Goal: Information Seeking & Learning: Learn about a topic

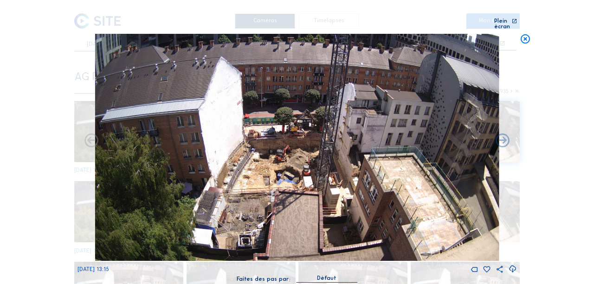
click at [524, 35] on icon at bounding box center [525, 39] width 11 height 11
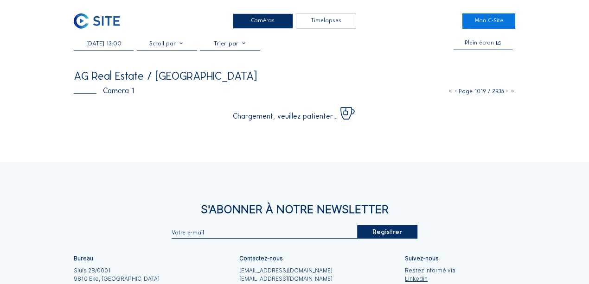
click at [111, 24] on img at bounding box center [97, 20] width 46 height 15
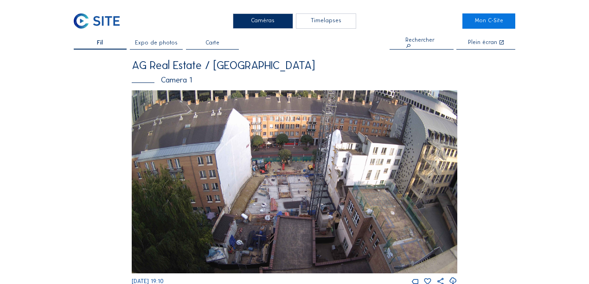
drag, startPoint x: 158, startPoint y: 45, endPoint x: 163, endPoint y: 49, distance: 7.2
click at [158, 45] on span "Expo de photos" at bounding box center [156, 43] width 43 height 6
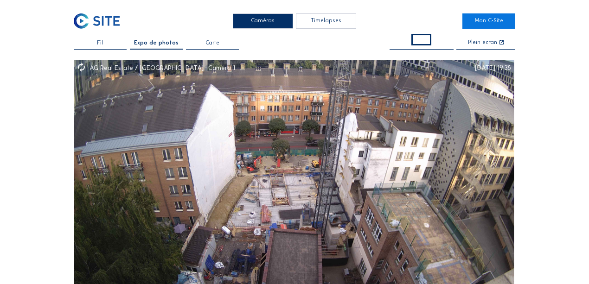
click at [99, 42] on span "Fil" at bounding box center [100, 43] width 6 height 6
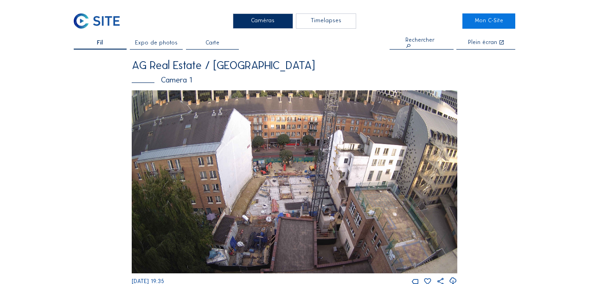
click at [173, 77] on div "Camera 1" at bounding box center [295, 80] width 326 height 8
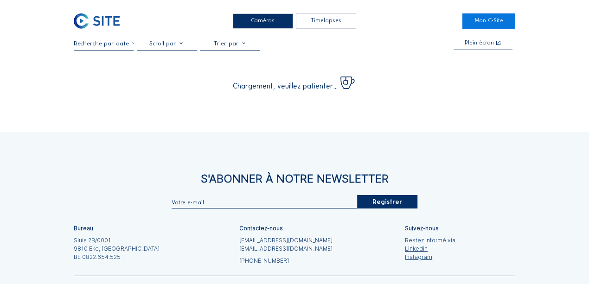
click at [106, 49] on div at bounding box center [104, 45] width 60 height 11
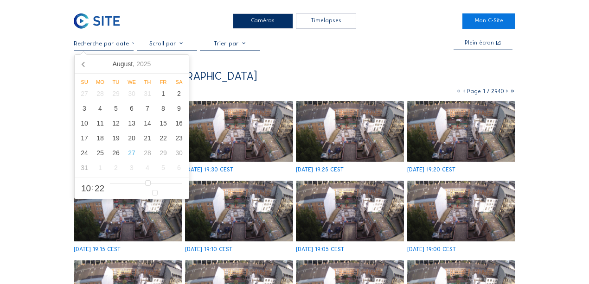
click at [113, 43] on input "text" at bounding box center [104, 43] width 60 height 7
click at [81, 63] on icon at bounding box center [84, 64] width 15 height 15
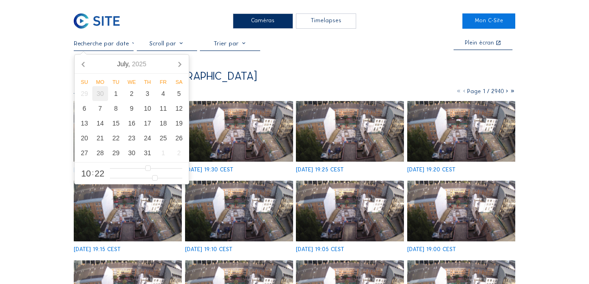
click at [105, 95] on div "30" at bounding box center [100, 93] width 16 height 15
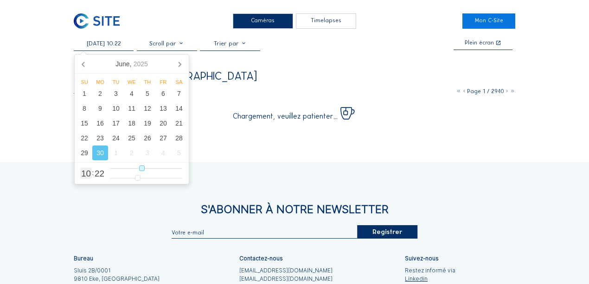
type input "[DATE] 17:22"
type input "17"
click at [162, 168] on input "range" at bounding box center [146, 169] width 72 height 8
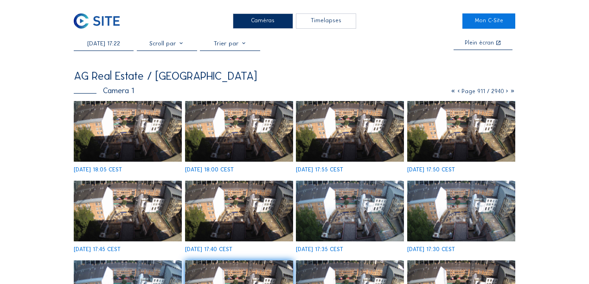
click at [282, 49] on div "[DATE] 17:22 Plein écran" at bounding box center [295, 45] width 442 height 11
click at [137, 136] on img at bounding box center [128, 131] width 108 height 61
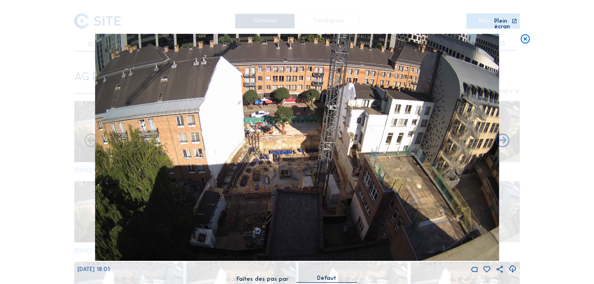
click at [511, 265] on icon at bounding box center [513, 270] width 8 height 10
click at [55, 81] on div "Scroll pour voyager dans le temps | Appuie sur le 'Alt' [PERSON_NAME] + Scroll …" at bounding box center [297, 142] width 594 height 284
click at [525, 34] on icon at bounding box center [525, 39] width 11 height 11
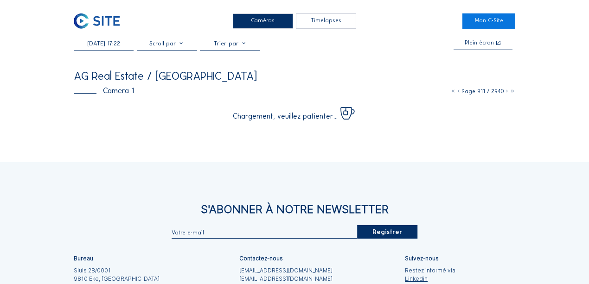
click at [116, 44] on input "[DATE] 17:22" at bounding box center [104, 43] width 60 height 7
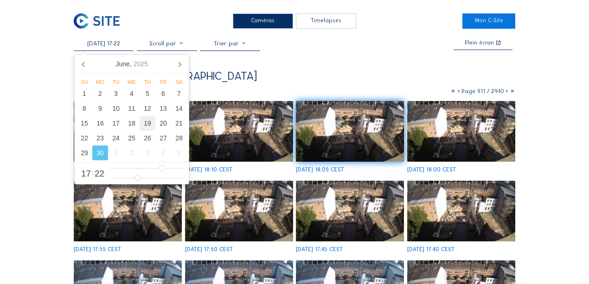
click at [146, 128] on div "19" at bounding box center [148, 123] width 16 height 15
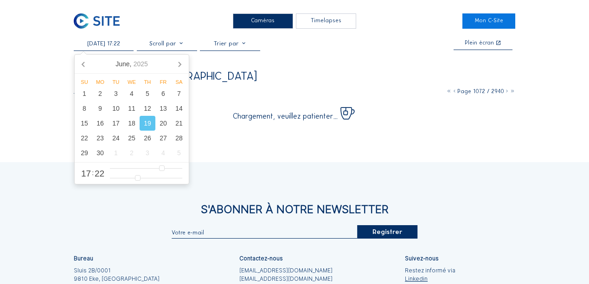
click at [331, 51] on div "[DATE] 17:22 Plein écran" at bounding box center [295, 45] width 442 height 11
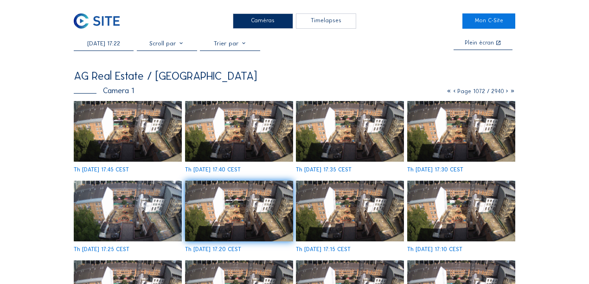
click at [135, 127] on img at bounding box center [128, 131] width 108 height 61
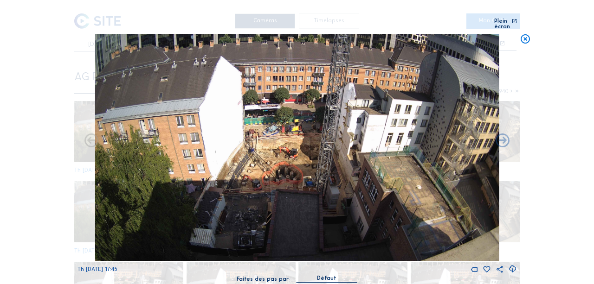
click at [525, 36] on icon at bounding box center [525, 39] width 11 height 11
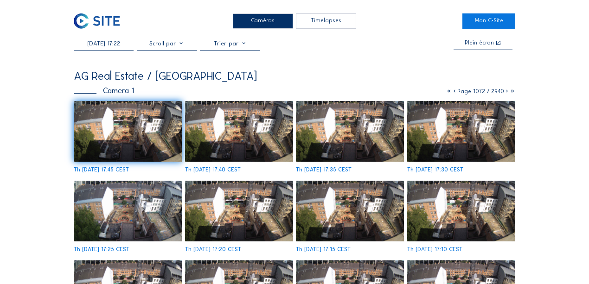
click at [161, 131] on img at bounding box center [128, 131] width 108 height 61
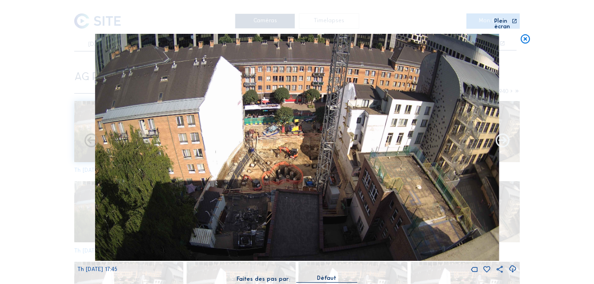
click at [502, 140] on icon at bounding box center [502, 141] width 17 height 17
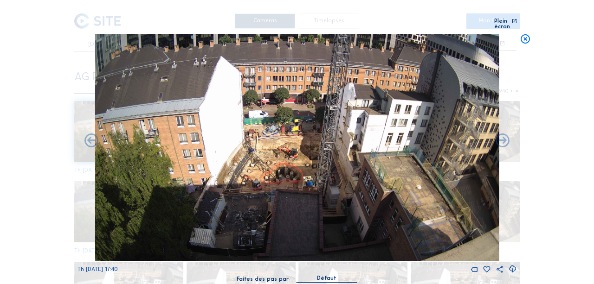
click at [502, 140] on icon at bounding box center [502, 141] width 17 height 17
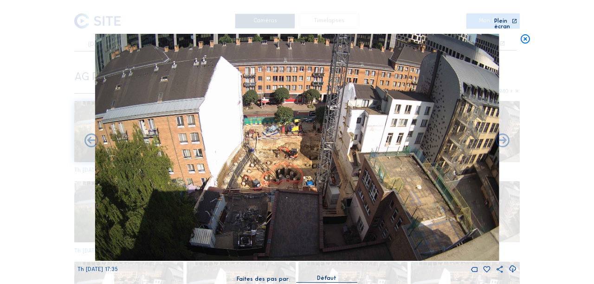
click at [502, 140] on icon at bounding box center [502, 141] width 17 height 17
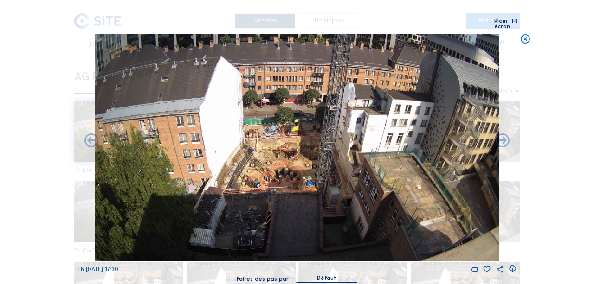
click at [502, 140] on icon at bounding box center [502, 141] width 17 height 17
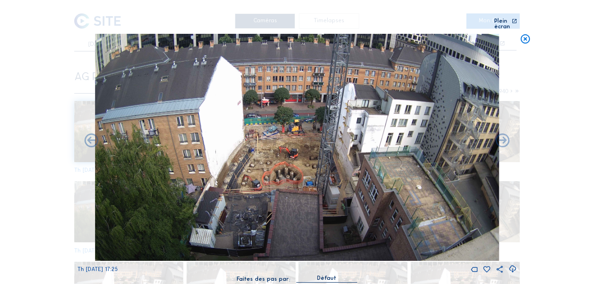
click at [502, 140] on icon at bounding box center [502, 141] width 17 height 17
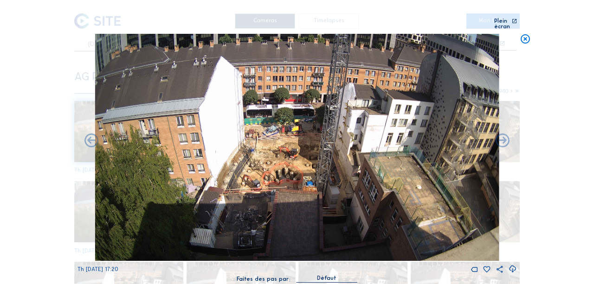
click at [502, 140] on icon at bounding box center [502, 141] width 17 height 17
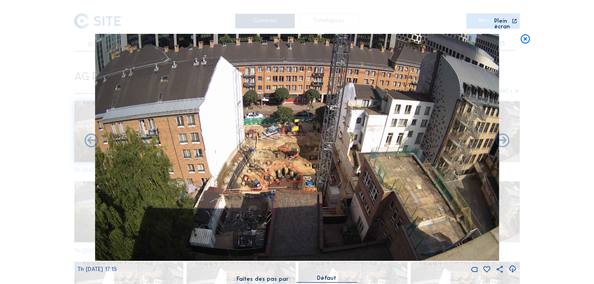
click at [502, 140] on icon at bounding box center [502, 141] width 17 height 17
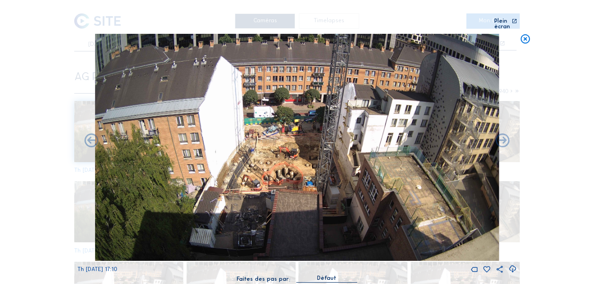
click at [502, 140] on icon at bounding box center [502, 141] width 17 height 17
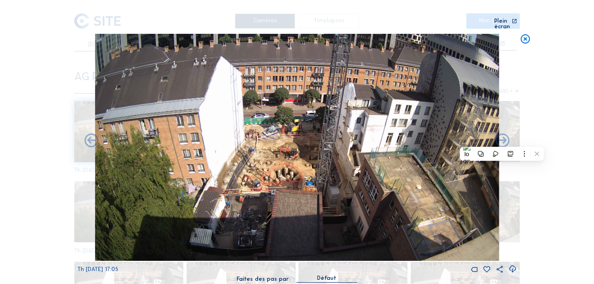
click at [502, 140] on icon at bounding box center [502, 141] width 17 height 17
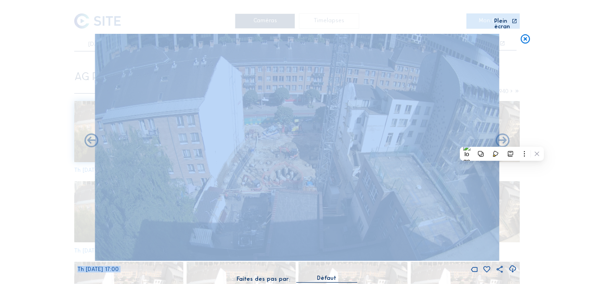
click at [502, 140] on icon at bounding box center [502, 141] width 17 height 17
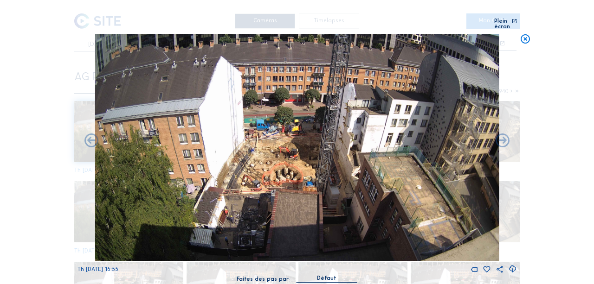
click at [502, 140] on icon at bounding box center [502, 141] width 17 height 17
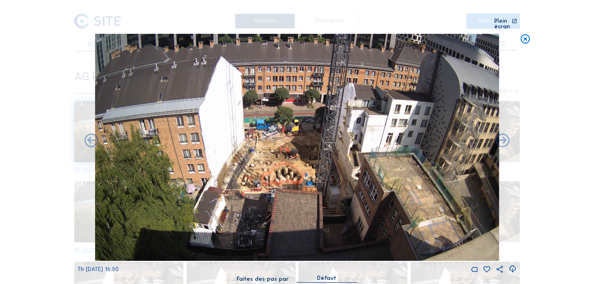
click at [502, 140] on icon at bounding box center [502, 141] width 17 height 17
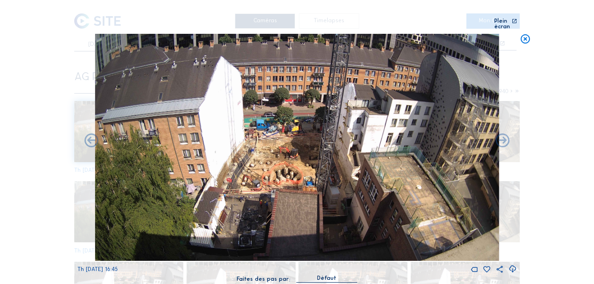
click at [502, 140] on icon at bounding box center [502, 141] width 17 height 17
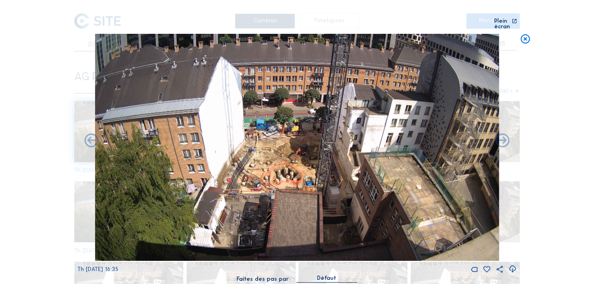
click at [502, 140] on icon at bounding box center [502, 141] width 17 height 17
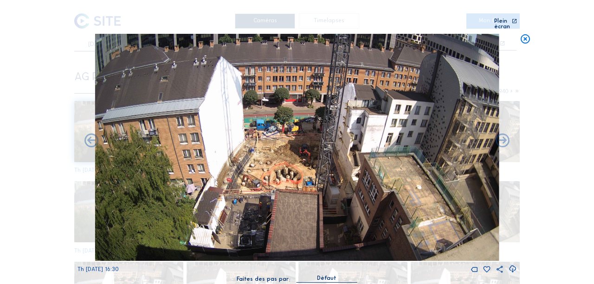
click at [502, 140] on icon at bounding box center [502, 141] width 17 height 17
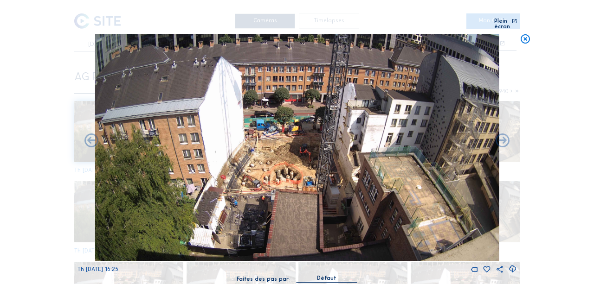
click at [502, 140] on icon at bounding box center [502, 141] width 17 height 17
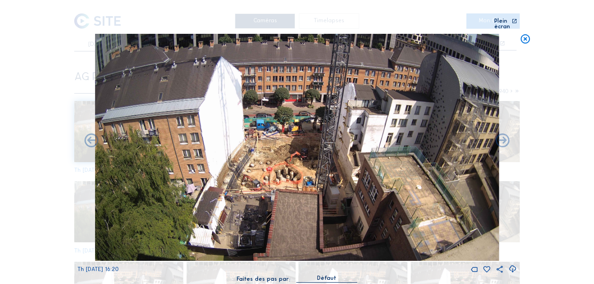
click at [502, 140] on icon at bounding box center [502, 141] width 17 height 17
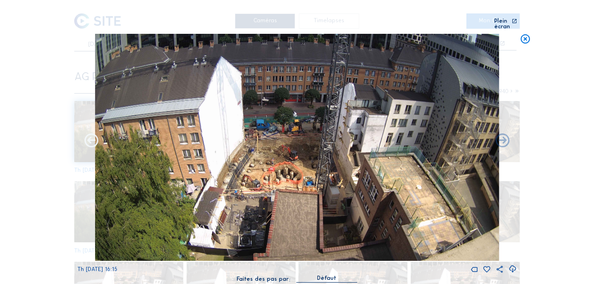
click at [93, 137] on icon at bounding box center [91, 141] width 17 height 17
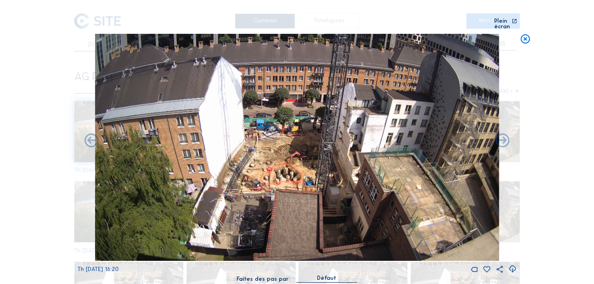
click at [93, 137] on icon at bounding box center [91, 141] width 17 height 17
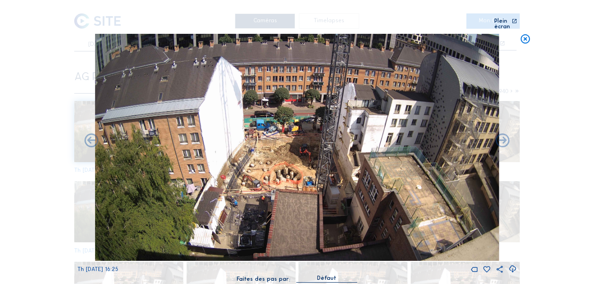
click at [93, 137] on icon at bounding box center [91, 141] width 17 height 17
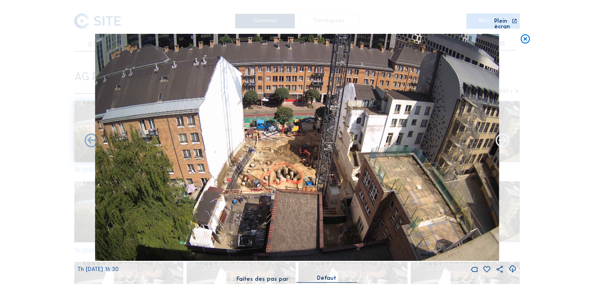
click at [504, 136] on icon at bounding box center [502, 141] width 17 height 17
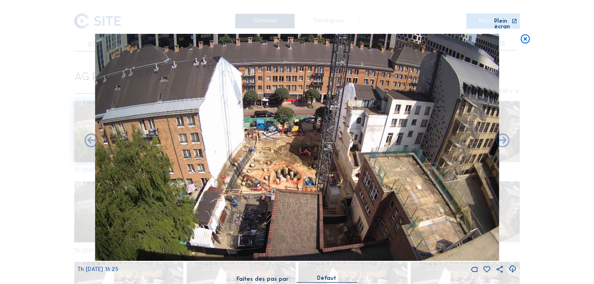
click at [504, 136] on icon at bounding box center [502, 141] width 17 height 17
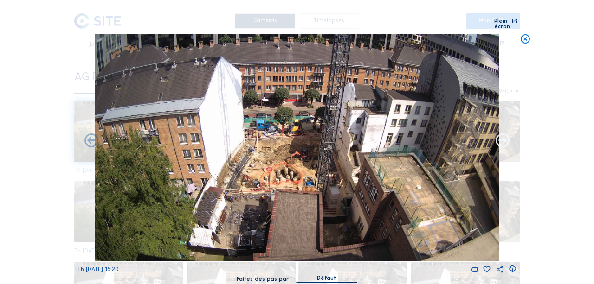
click at [502, 138] on icon at bounding box center [502, 141] width 17 height 17
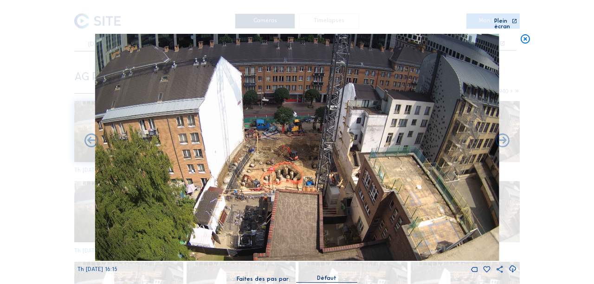
click at [502, 138] on icon at bounding box center [502, 141] width 17 height 17
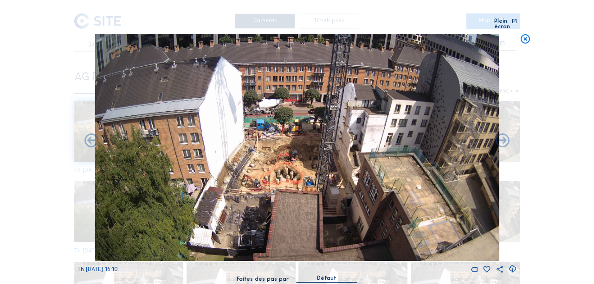
click at [502, 138] on icon at bounding box center [502, 141] width 17 height 17
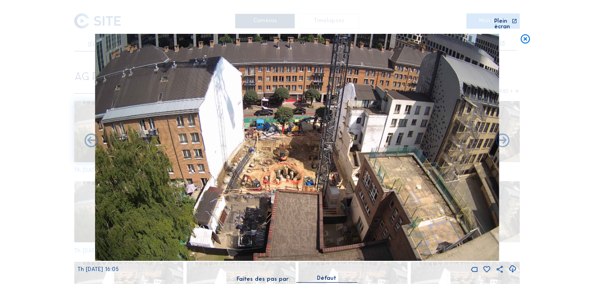
click at [502, 138] on icon at bounding box center [502, 141] width 17 height 17
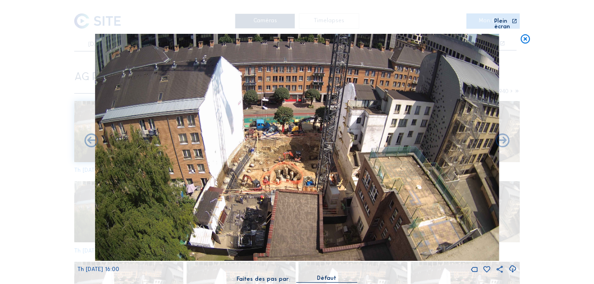
click at [502, 138] on icon at bounding box center [502, 141] width 17 height 17
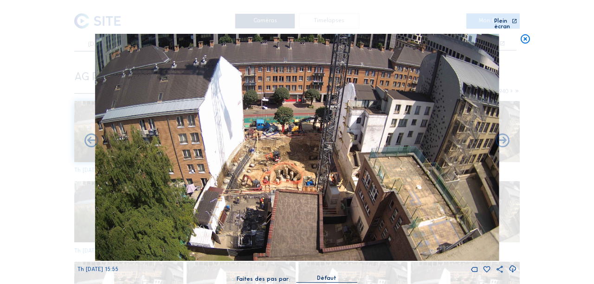
click at [502, 138] on icon at bounding box center [502, 141] width 17 height 17
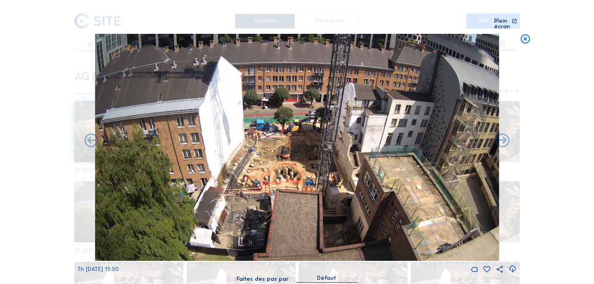
click at [502, 138] on icon at bounding box center [502, 141] width 17 height 17
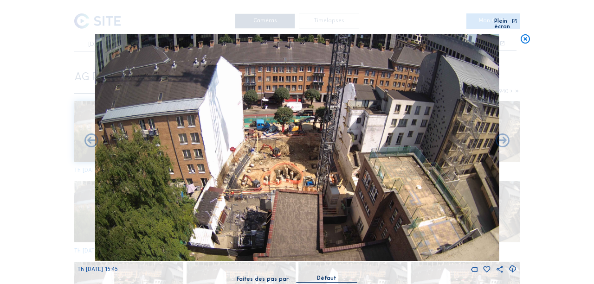
click at [502, 138] on icon at bounding box center [502, 141] width 17 height 17
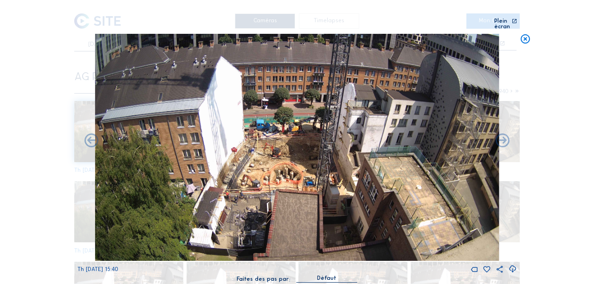
click at [502, 138] on icon at bounding box center [502, 141] width 17 height 17
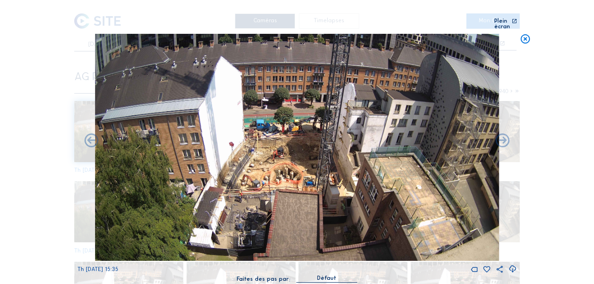
click at [502, 138] on icon at bounding box center [502, 141] width 17 height 17
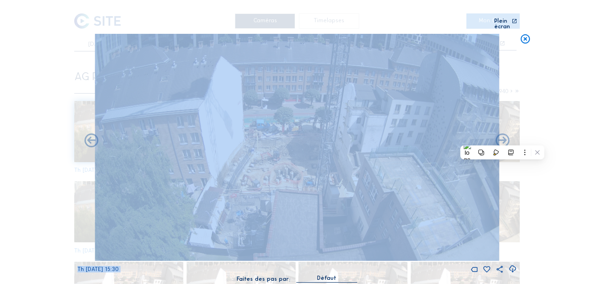
click at [502, 138] on icon at bounding box center [502, 141] width 17 height 17
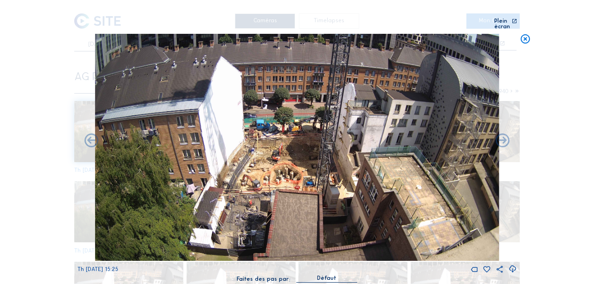
click at [502, 138] on icon at bounding box center [502, 141] width 17 height 17
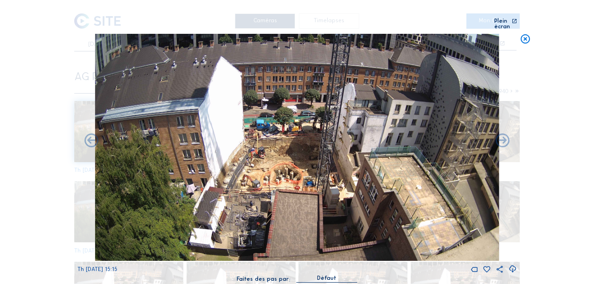
click at [502, 138] on icon at bounding box center [502, 141] width 17 height 17
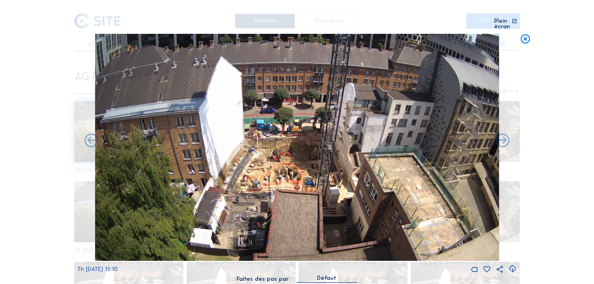
click at [502, 138] on icon at bounding box center [502, 141] width 17 height 17
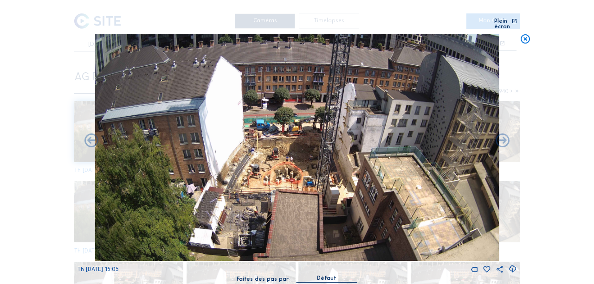
click at [502, 138] on icon at bounding box center [502, 141] width 17 height 17
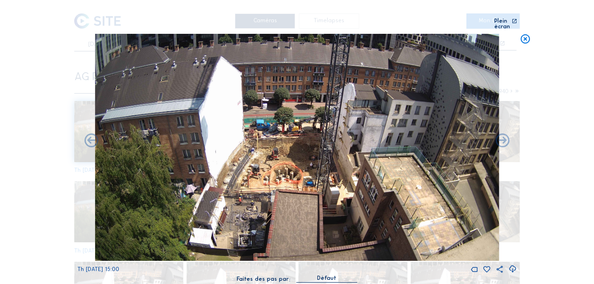
click at [502, 138] on icon at bounding box center [502, 141] width 17 height 17
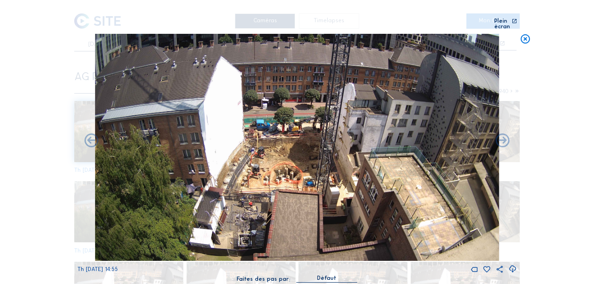
click at [502, 138] on icon at bounding box center [502, 141] width 17 height 17
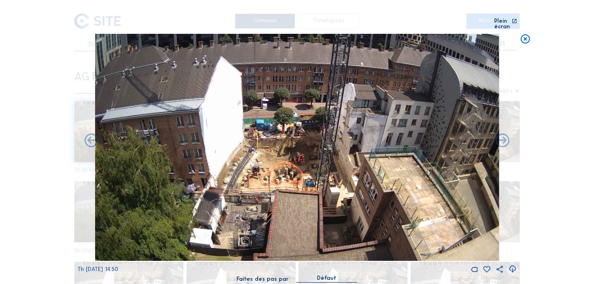
click at [502, 138] on icon at bounding box center [502, 141] width 17 height 17
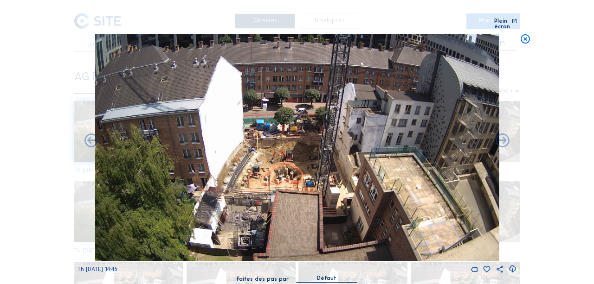
click at [502, 138] on icon at bounding box center [502, 141] width 17 height 17
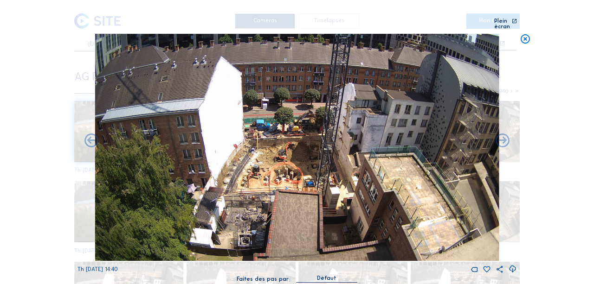
click at [502, 138] on icon at bounding box center [502, 141] width 17 height 17
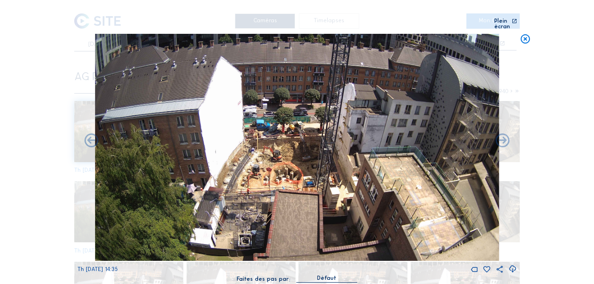
click at [502, 138] on icon at bounding box center [502, 141] width 17 height 17
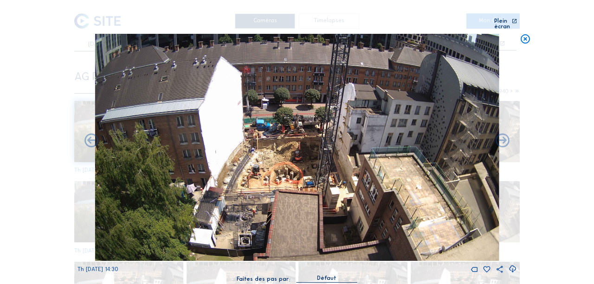
click at [502, 138] on icon at bounding box center [502, 141] width 17 height 17
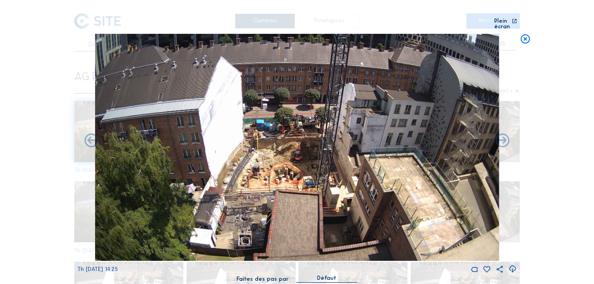
click at [502, 138] on icon at bounding box center [502, 141] width 17 height 17
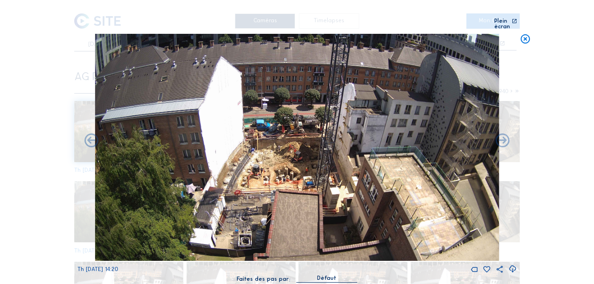
click at [502, 138] on icon at bounding box center [502, 141] width 17 height 17
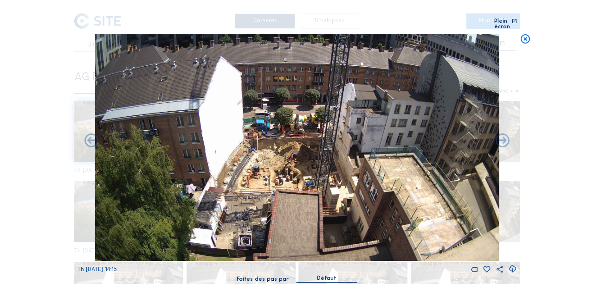
click at [502, 138] on icon at bounding box center [502, 141] width 17 height 17
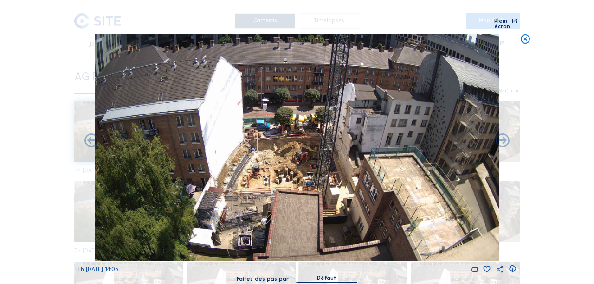
click at [502, 138] on icon at bounding box center [502, 141] width 17 height 17
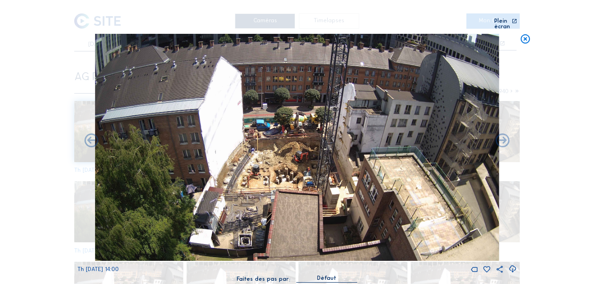
click at [502, 138] on icon at bounding box center [502, 141] width 17 height 17
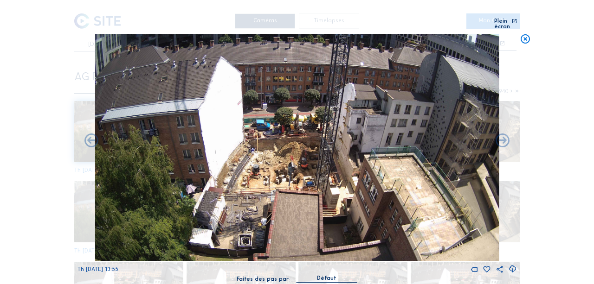
click at [502, 138] on icon at bounding box center [502, 141] width 17 height 17
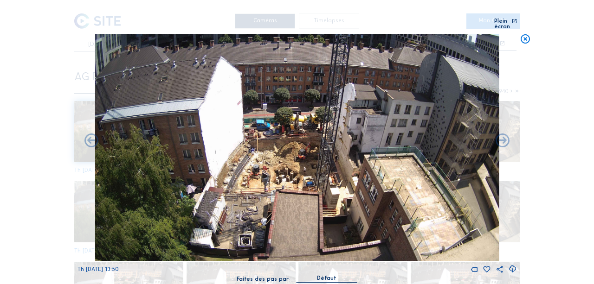
click at [502, 138] on icon at bounding box center [502, 141] width 17 height 17
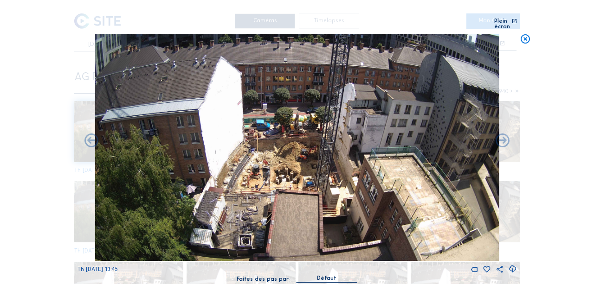
click at [502, 138] on icon at bounding box center [502, 141] width 17 height 17
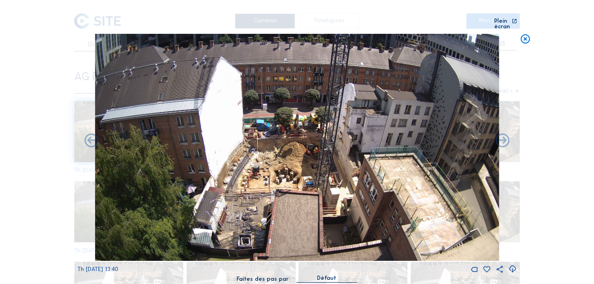
click at [502, 138] on icon at bounding box center [502, 141] width 17 height 17
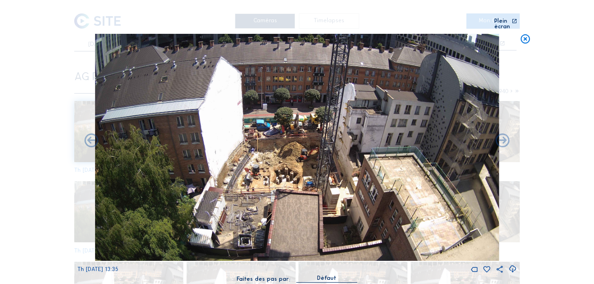
click at [502, 138] on icon at bounding box center [502, 141] width 17 height 17
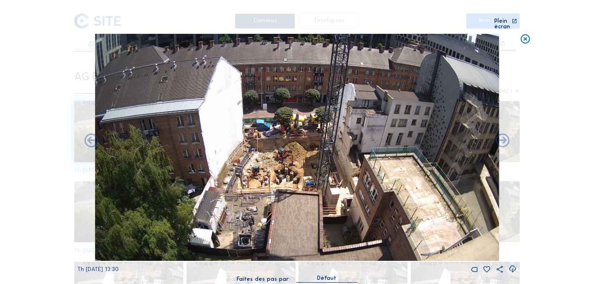
click at [502, 138] on icon at bounding box center [502, 141] width 17 height 17
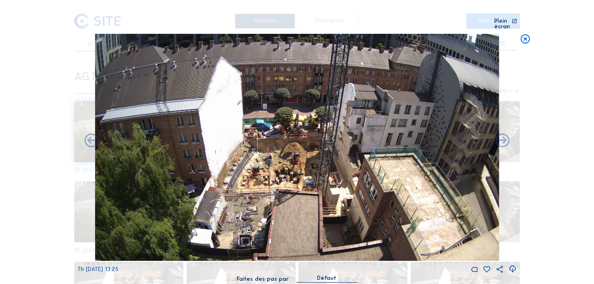
click at [502, 138] on icon at bounding box center [502, 141] width 17 height 17
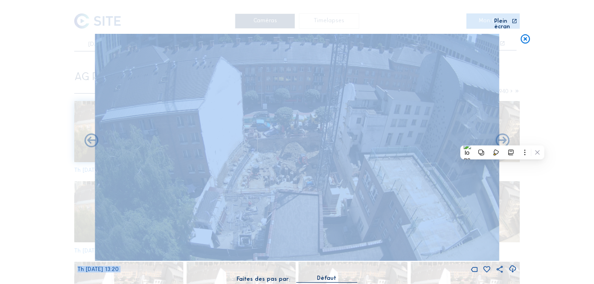
click at [502, 138] on icon at bounding box center [502, 141] width 17 height 17
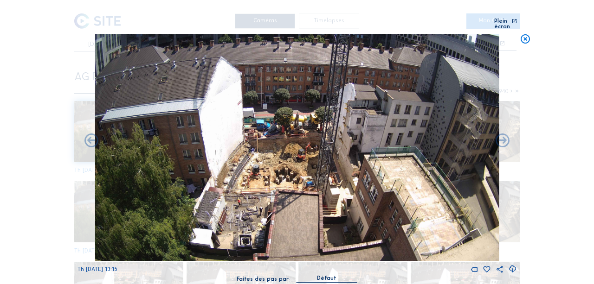
click at [502, 138] on icon at bounding box center [502, 141] width 17 height 17
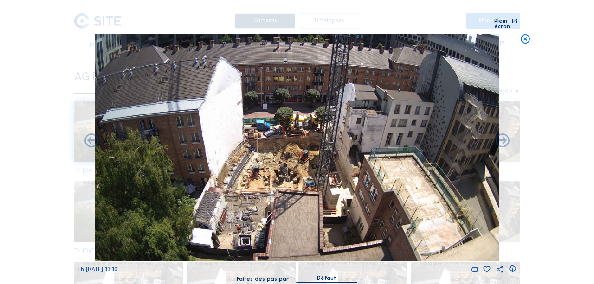
click at [502, 138] on icon at bounding box center [502, 141] width 17 height 17
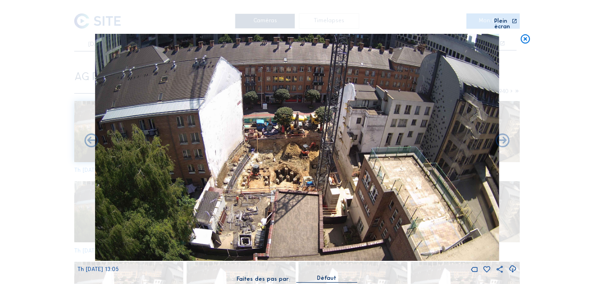
click at [502, 138] on icon at bounding box center [502, 141] width 17 height 17
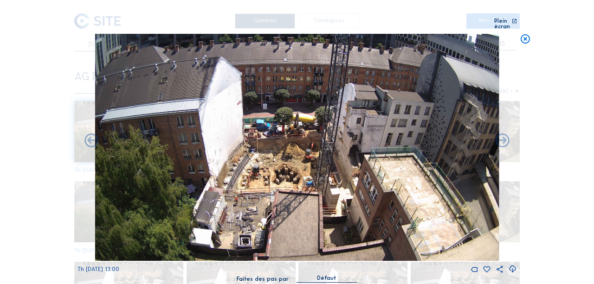
click at [502, 138] on icon at bounding box center [502, 141] width 17 height 17
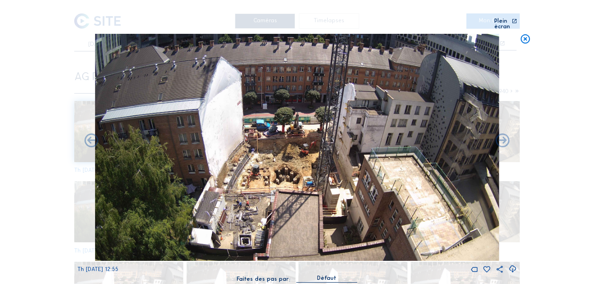
click at [502, 138] on icon at bounding box center [502, 141] width 17 height 17
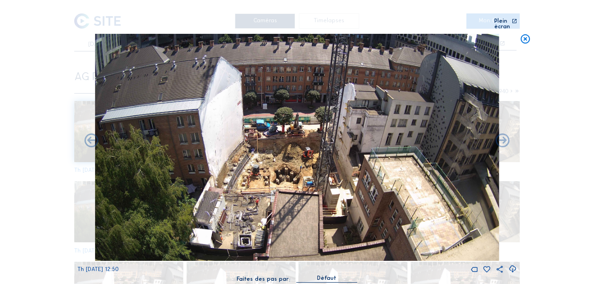
click at [502, 138] on icon at bounding box center [502, 141] width 17 height 17
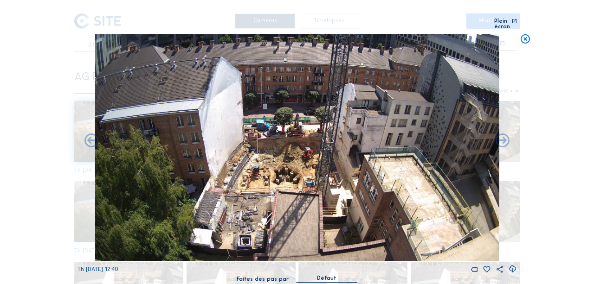
click at [502, 138] on icon at bounding box center [502, 141] width 17 height 17
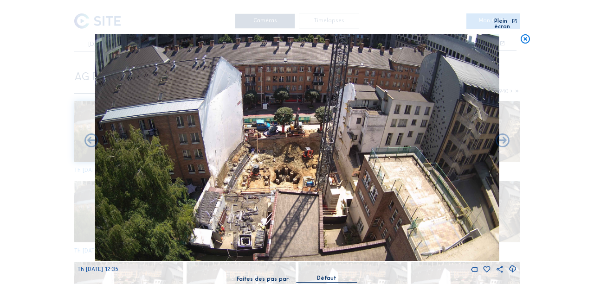
click at [502, 138] on icon at bounding box center [502, 141] width 17 height 17
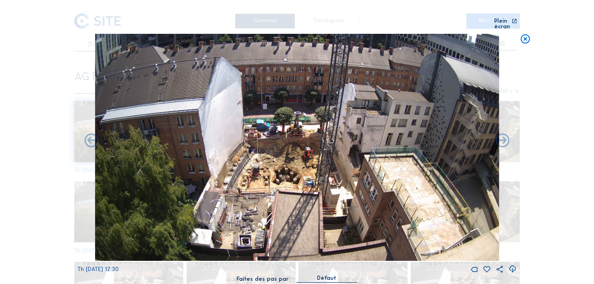
click at [502, 138] on icon at bounding box center [502, 141] width 17 height 17
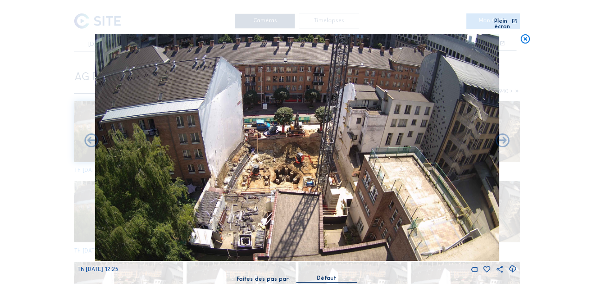
click at [502, 138] on icon at bounding box center [502, 141] width 17 height 17
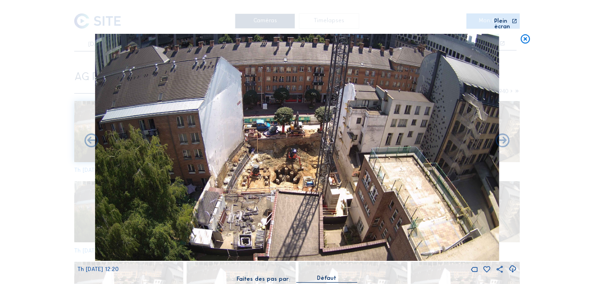
click at [502, 138] on icon at bounding box center [502, 141] width 17 height 17
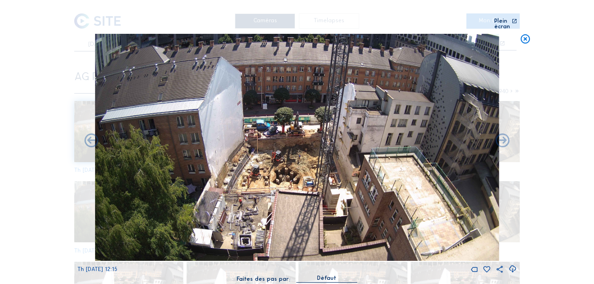
click at [502, 138] on icon at bounding box center [502, 141] width 17 height 17
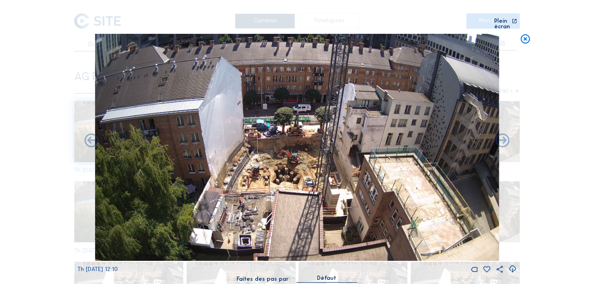
click at [502, 138] on icon at bounding box center [502, 141] width 17 height 17
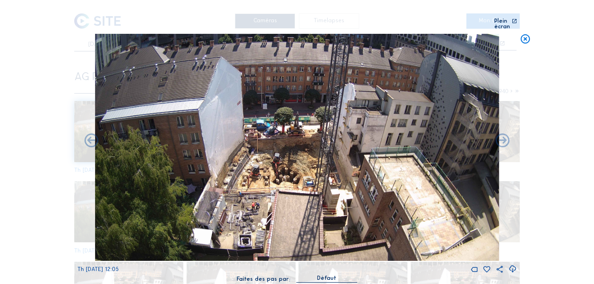
click at [502, 138] on icon at bounding box center [502, 141] width 17 height 17
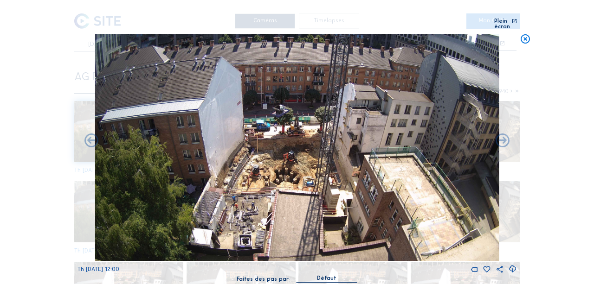
click at [502, 138] on icon at bounding box center [502, 141] width 17 height 17
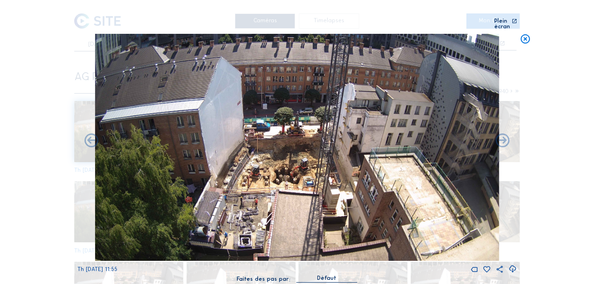
click at [502, 138] on icon at bounding box center [502, 141] width 17 height 17
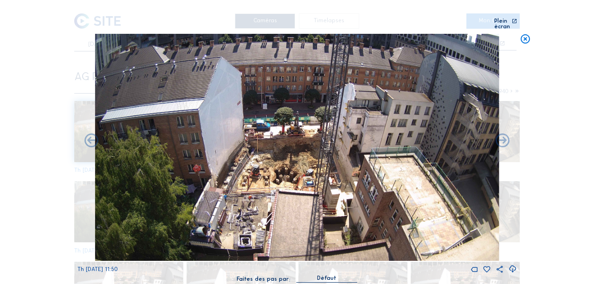
click at [502, 138] on icon at bounding box center [502, 141] width 17 height 17
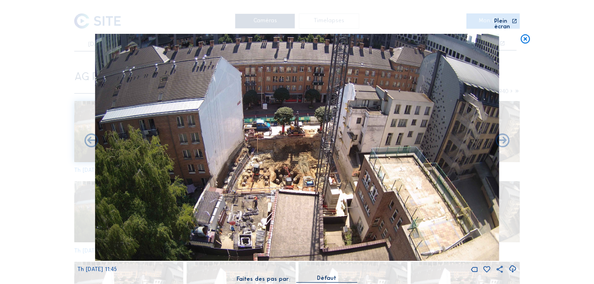
click at [502, 138] on icon at bounding box center [502, 141] width 17 height 17
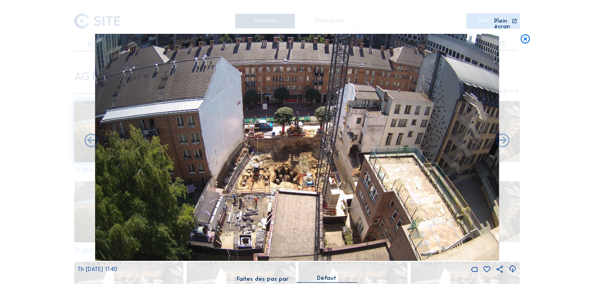
click at [502, 138] on icon at bounding box center [502, 141] width 17 height 17
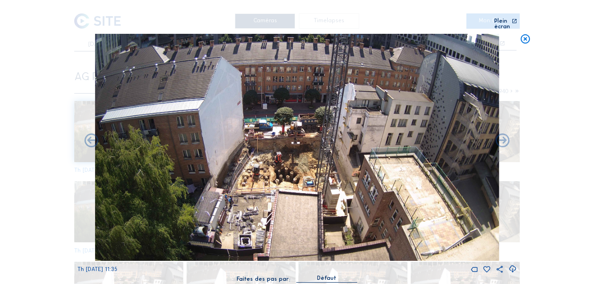
click at [502, 138] on icon at bounding box center [502, 141] width 17 height 17
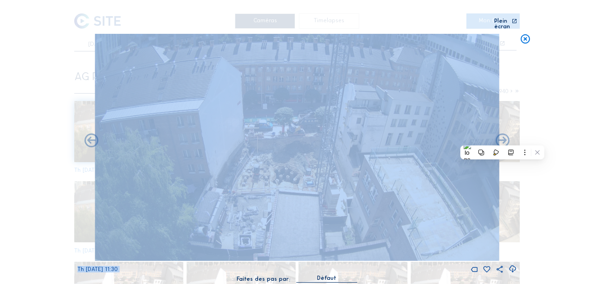
click at [502, 138] on icon at bounding box center [502, 141] width 17 height 17
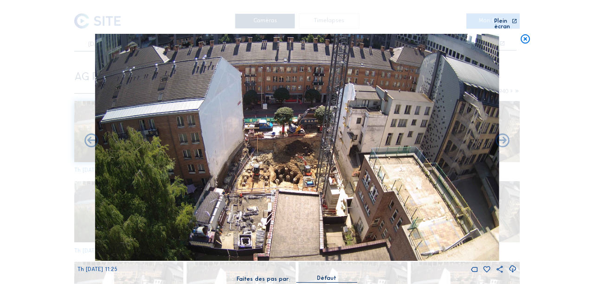
click at [502, 138] on icon at bounding box center [502, 141] width 17 height 17
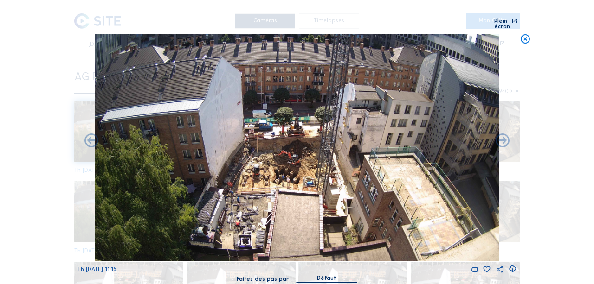
click at [502, 138] on icon at bounding box center [502, 141] width 17 height 17
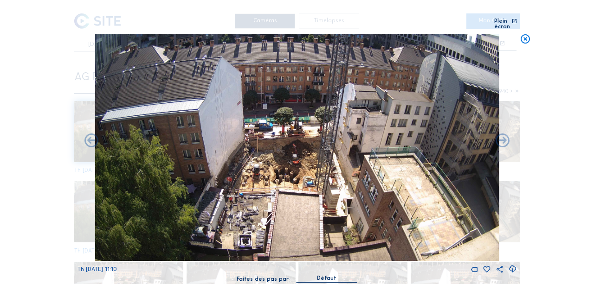
click at [502, 138] on icon at bounding box center [502, 141] width 17 height 17
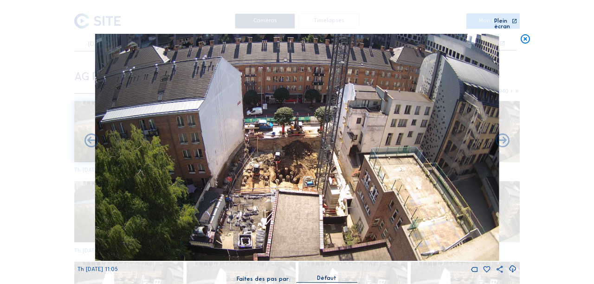
click at [502, 138] on icon at bounding box center [502, 141] width 17 height 17
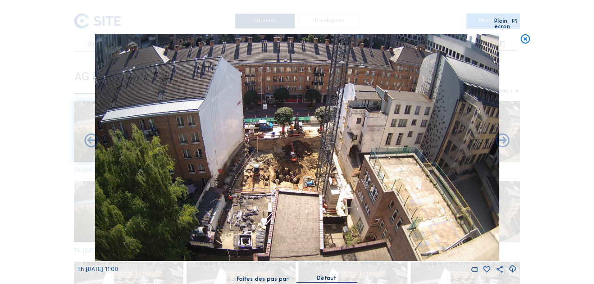
click at [502, 138] on icon at bounding box center [502, 141] width 17 height 17
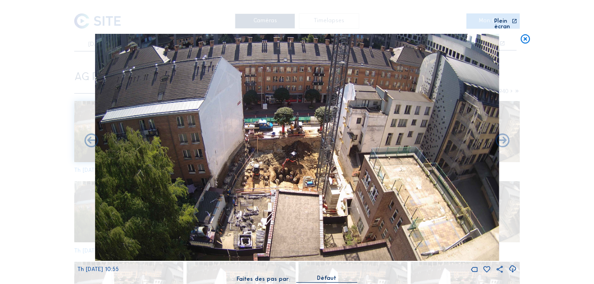
click at [502, 138] on icon at bounding box center [502, 141] width 17 height 17
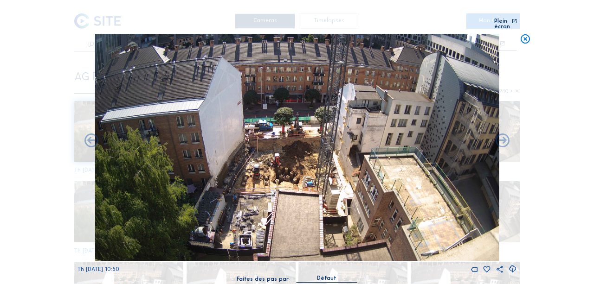
click at [502, 138] on icon at bounding box center [502, 141] width 17 height 17
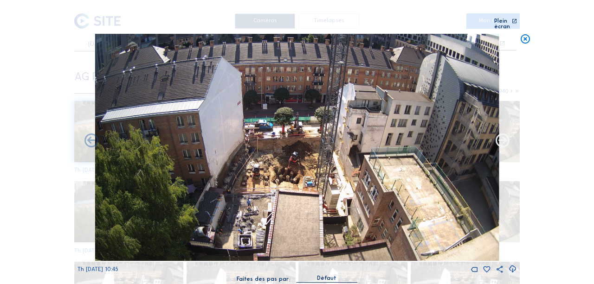
click at [503, 138] on icon at bounding box center [502, 141] width 17 height 17
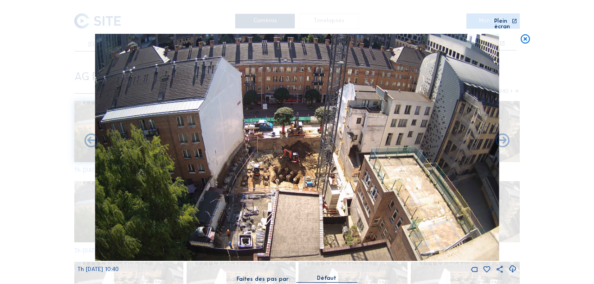
click at [503, 138] on icon at bounding box center [502, 141] width 17 height 17
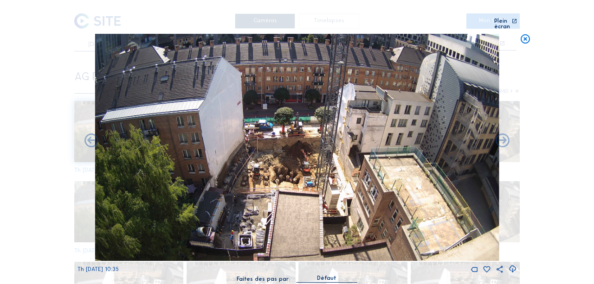
click at [503, 138] on icon at bounding box center [502, 141] width 17 height 17
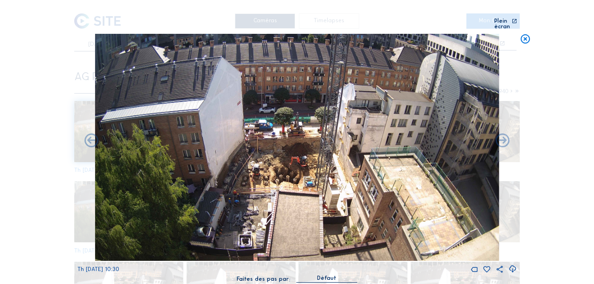
click at [40, 45] on div "Scroll pour voyager dans le temps | Appuie sur le 'Alt' [PERSON_NAME] + Scroll …" at bounding box center [297, 142] width 594 height 284
click at [523, 35] on icon at bounding box center [525, 39] width 11 height 11
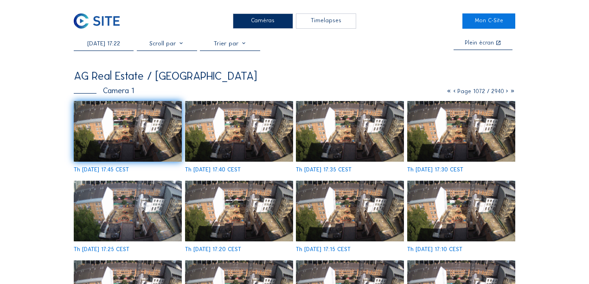
click at [112, 47] on input "[DATE] 17:22" at bounding box center [104, 43] width 60 height 7
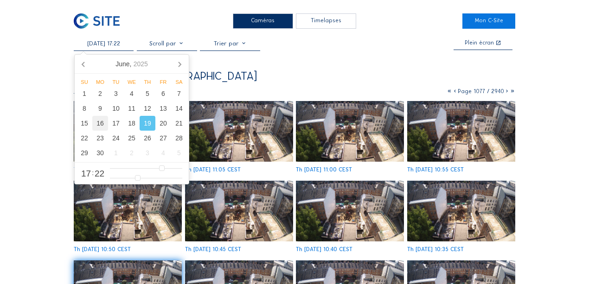
click at [97, 126] on div "16" at bounding box center [100, 123] width 16 height 15
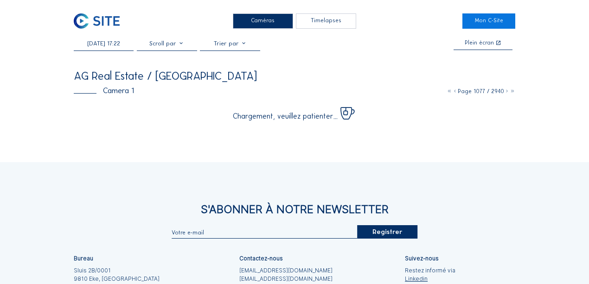
click at [380, 64] on div "[DATE] 17:22 Plein écran AG Real Estate / [GEOGRAPHIC_DATA] MDE Camera 1 Page 1…" at bounding box center [295, 80] width 442 height 80
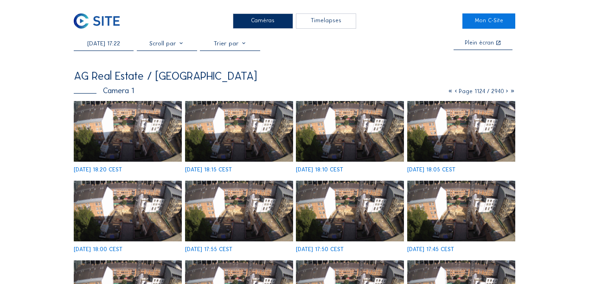
click at [108, 131] on img at bounding box center [128, 131] width 108 height 61
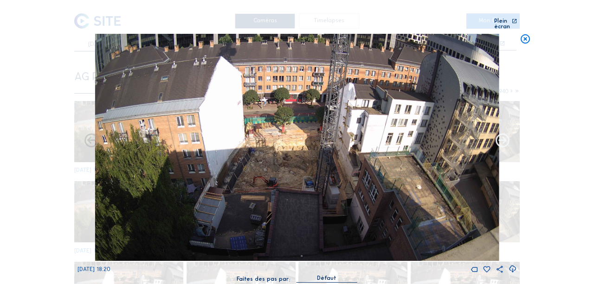
click at [506, 139] on icon at bounding box center [502, 141] width 17 height 17
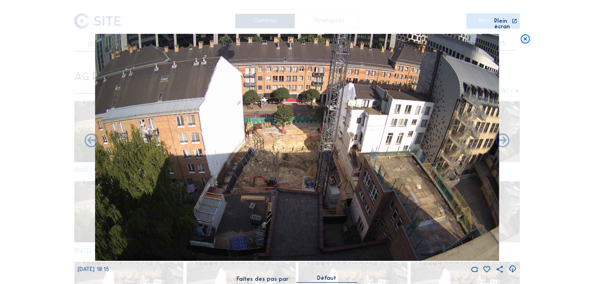
click at [506, 139] on icon at bounding box center [502, 141] width 17 height 17
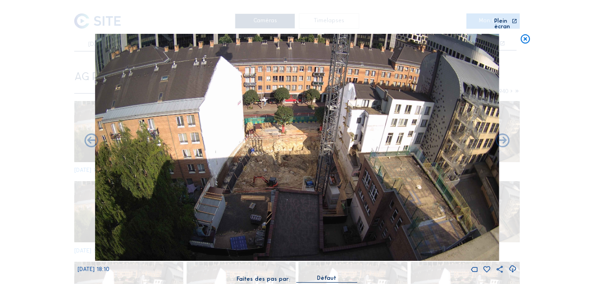
click at [506, 139] on icon at bounding box center [502, 141] width 17 height 17
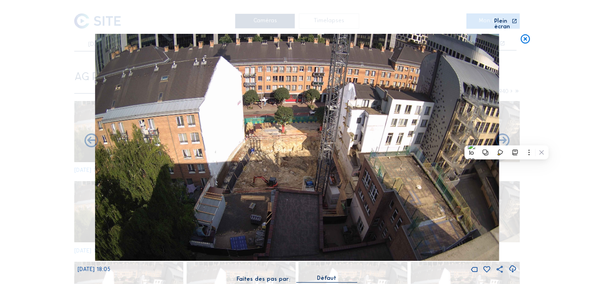
click at [506, 139] on icon at bounding box center [502, 141] width 17 height 17
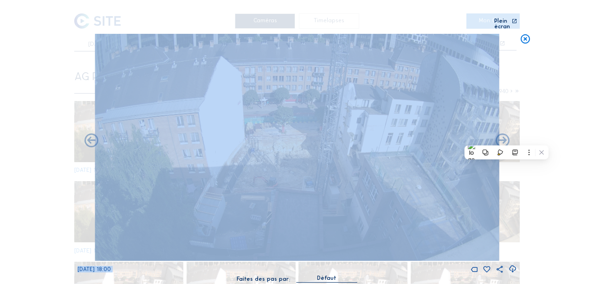
click at [506, 139] on icon at bounding box center [502, 141] width 17 height 17
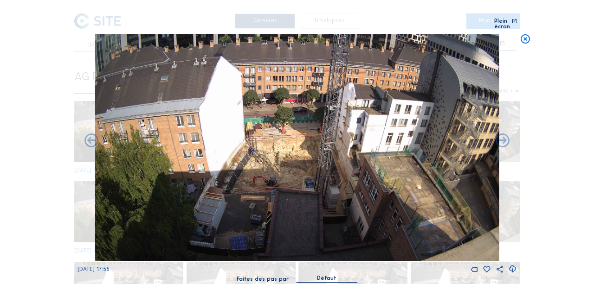
click at [506, 139] on icon at bounding box center [502, 141] width 17 height 17
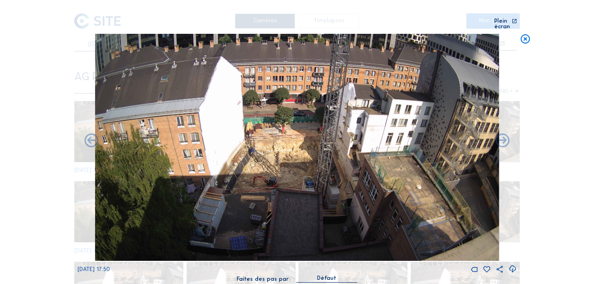
click at [506, 139] on icon at bounding box center [502, 141] width 17 height 17
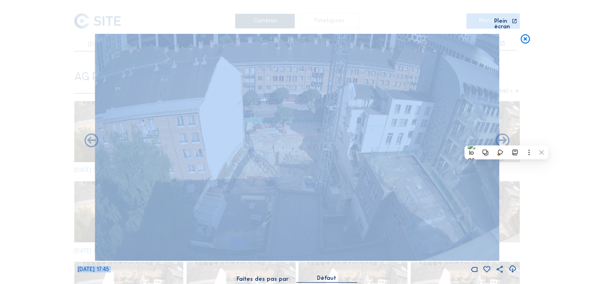
click at [506, 139] on icon at bounding box center [502, 141] width 17 height 17
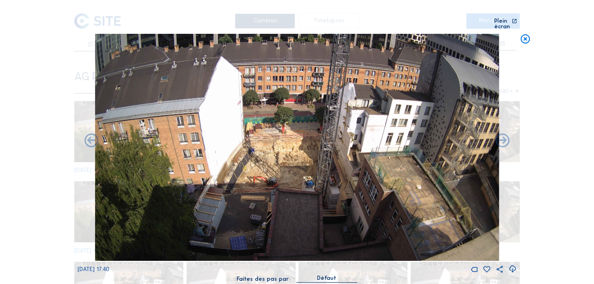
click at [506, 139] on icon at bounding box center [502, 141] width 17 height 17
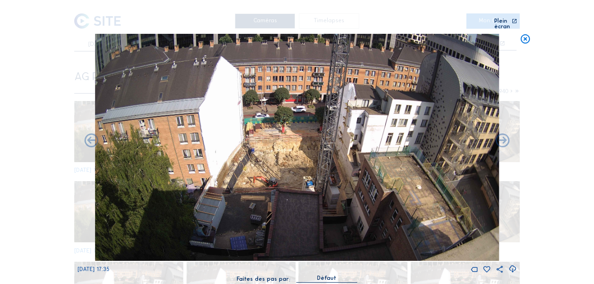
click at [506, 139] on icon at bounding box center [502, 141] width 17 height 17
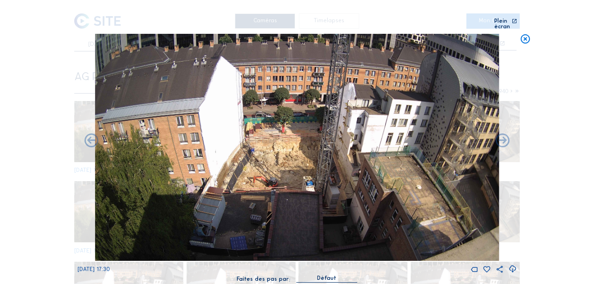
click at [506, 139] on icon at bounding box center [502, 141] width 17 height 17
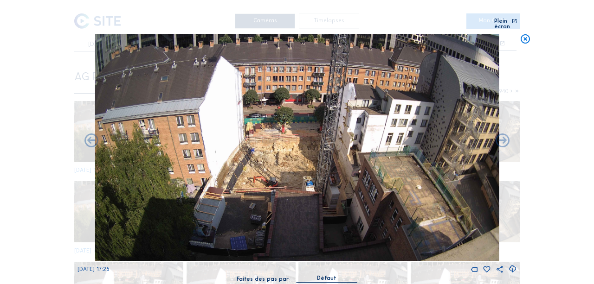
click at [506, 139] on icon at bounding box center [502, 141] width 17 height 17
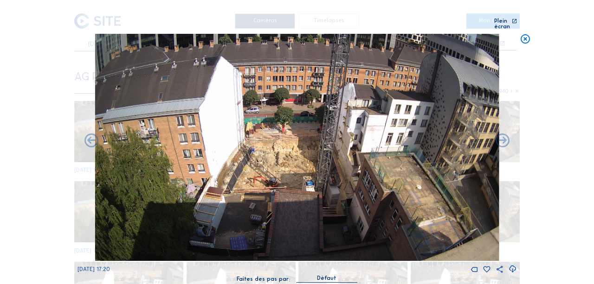
click at [506, 139] on icon at bounding box center [502, 141] width 17 height 17
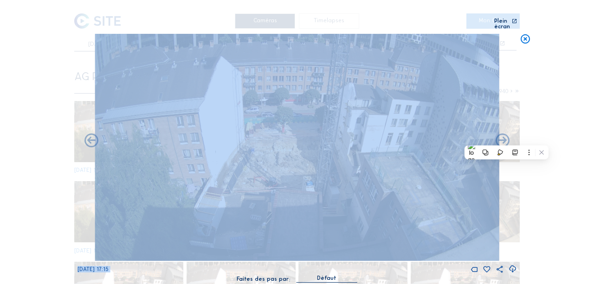
click at [506, 139] on icon at bounding box center [502, 141] width 17 height 17
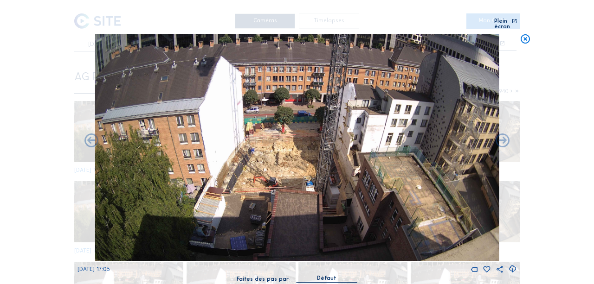
click at [506, 139] on icon at bounding box center [502, 141] width 17 height 17
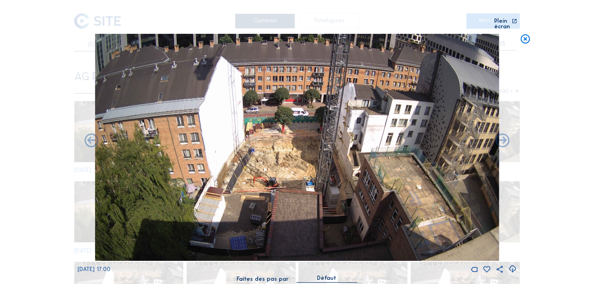
click at [506, 139] on icon at bounding box center [502, 141] width 17 height 17
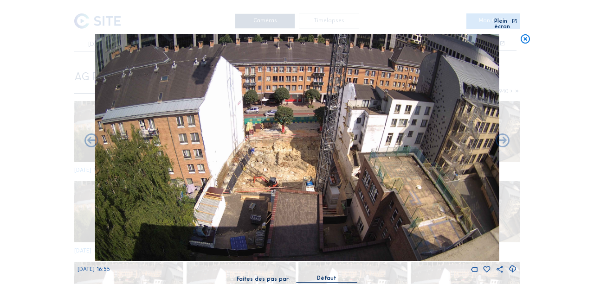
click at [506, 139] on icon at bounding box center [502, 141] width 17 height 17
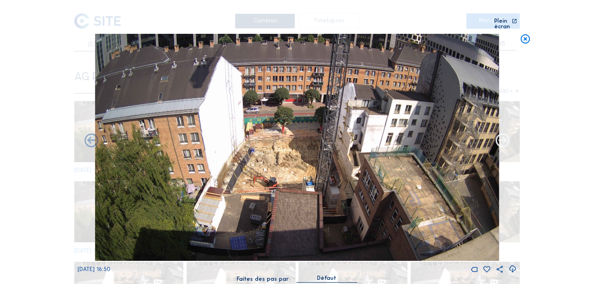
click at [506, 139] on icon at bounding box center [502, 141] width 17 height 17
click at [503, 139] on icon at bounding box center [502, 141] width 17 height 17
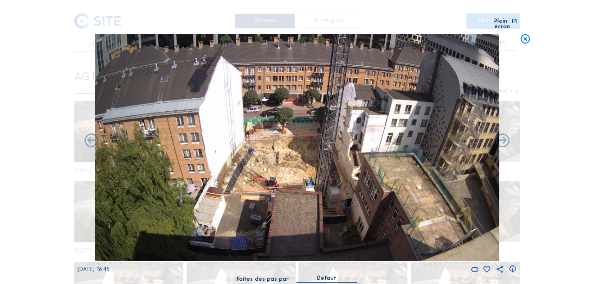
click at [503, 139] on icon at bounding box center [502, 141] width 17 height 17
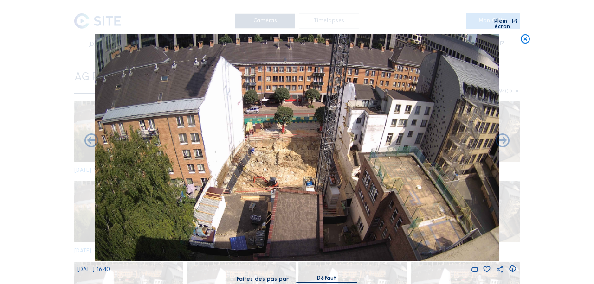
click at [503, 139] on icon at bounding box center [502, 141] width 17 height 17
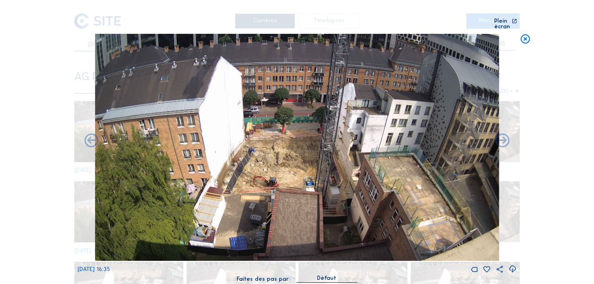
click at [503, 139] on icon at bounding box center [502, 141] width 17 height 17
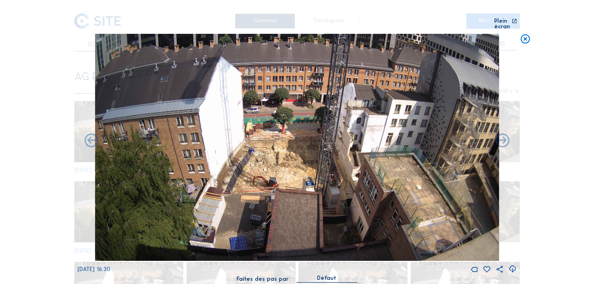
click at [503, 139] on icon at bounding box center [502, 141] width 17 height 17
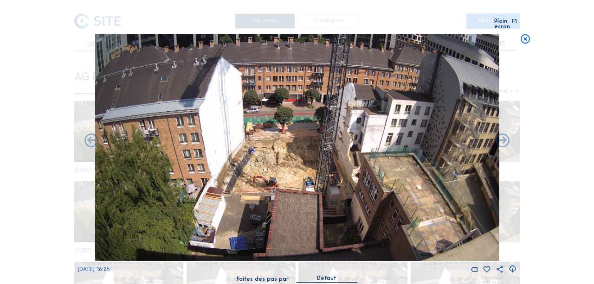
click at [503, 139] on icon at bounding box center [502, 141] width 17 height 17
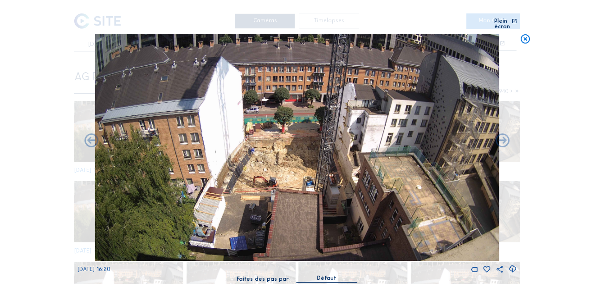
click at [503, 139] on icon at bounding box center [502, 141] width 17 height 17
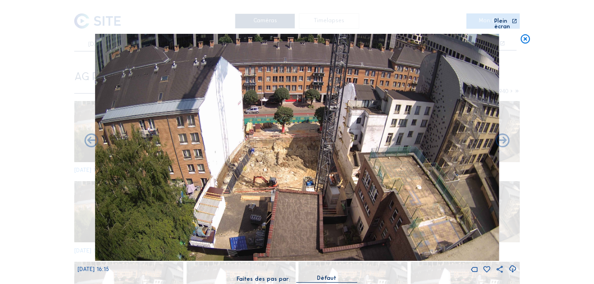
click at [503, 139] on icon at bounding box center [502, 141] width 17 height 17
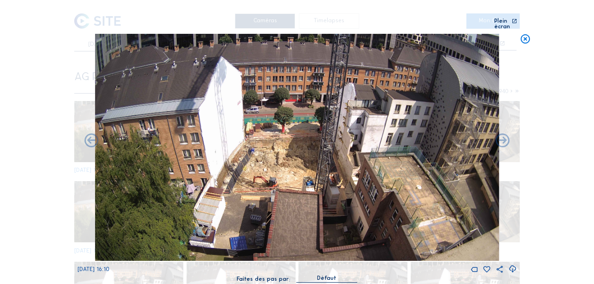
click at [503, 139] on icon at bounding box center [502, 141] width 17 height 17
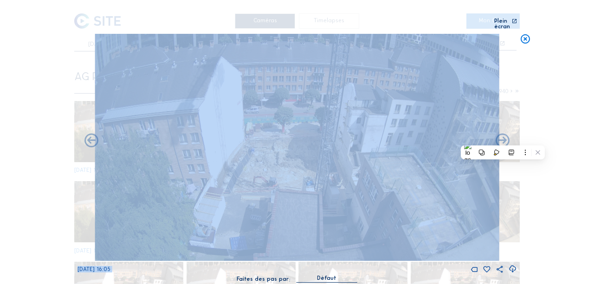
click at [503, 139] on icon at bounding box center [502, 141] width 17 height 17
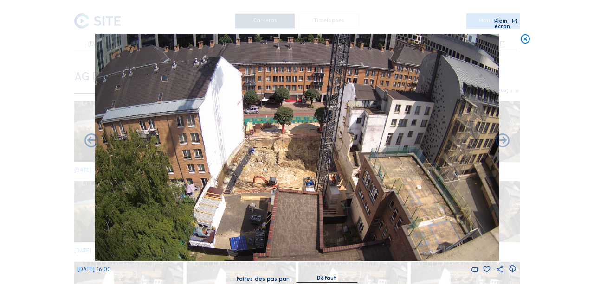
click at [503, 139] on icon at bounding box center [502, 141] width 17 height 17
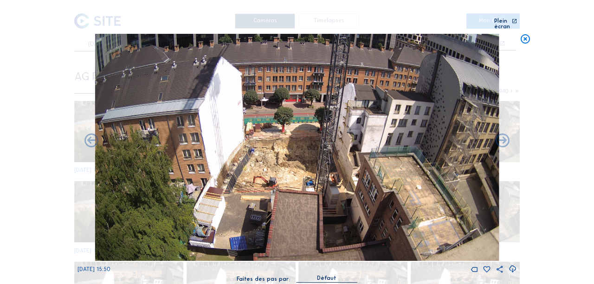
click at [503, 139] on icon at bounding box center [502, 141] width 17 height 17
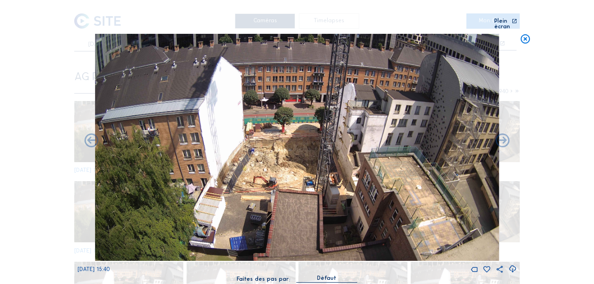
click at [503, 139] on icon at bounding box center [502, 141] width 17 height 17
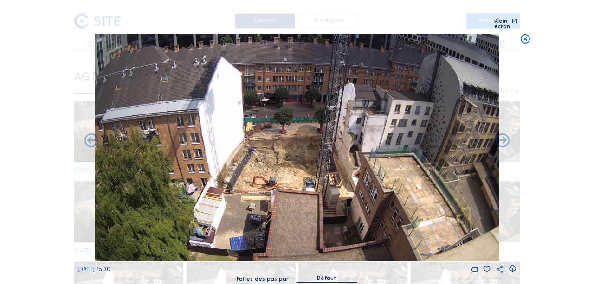
click at [503, 139] on icon at bounding box center [502, 141] width 17 height 17
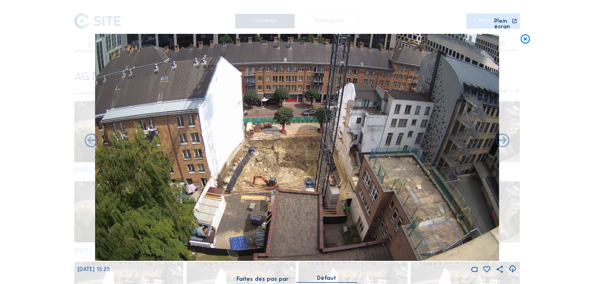
click at [503, 139] on icon at bounding box center [502, 141] width 17 height 17
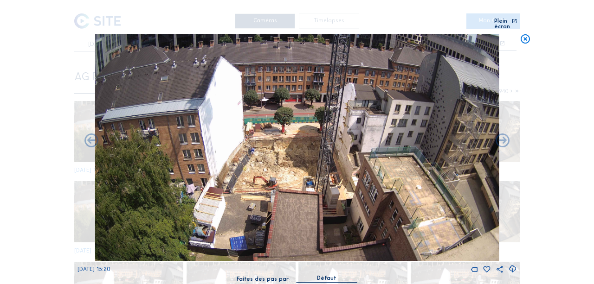
click at [503, 139] on icon at bounding box center [502, 141] width 17 height 17
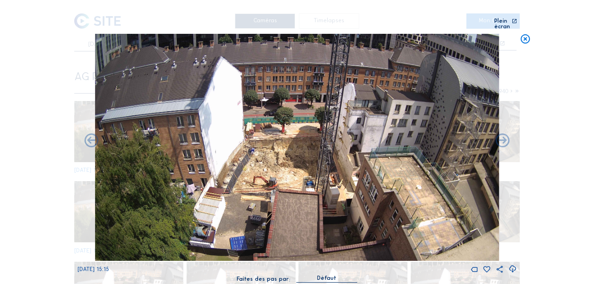
click at [503, 139] on icon at bounding box center [502, 141] width 17 height 17
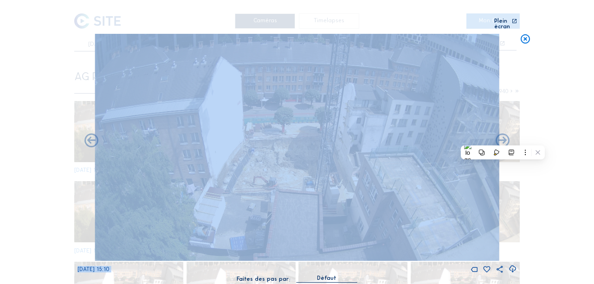
click at [503, 139] on icon at bounding box center [502, 141] width 17 height 17
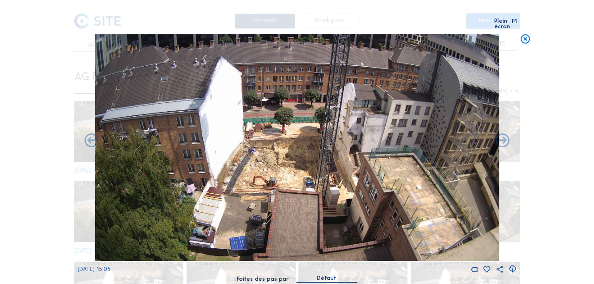
click at [503, 139] on icon at bounding box center [502, 141] width 17 height 17
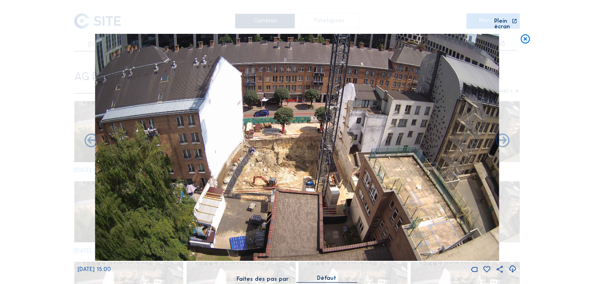
click at [503, 139] on icon at bounding box center [502, 141] width 17 height 17
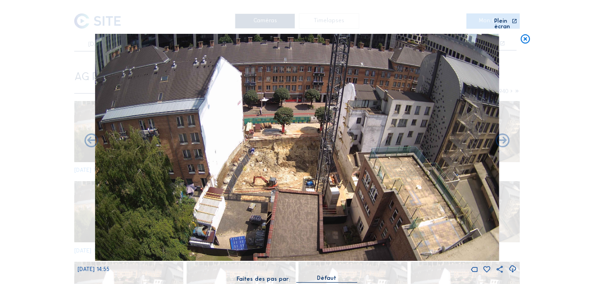
click at [503, 139] on icon at bounding box center [502, 141] width 17 height 17
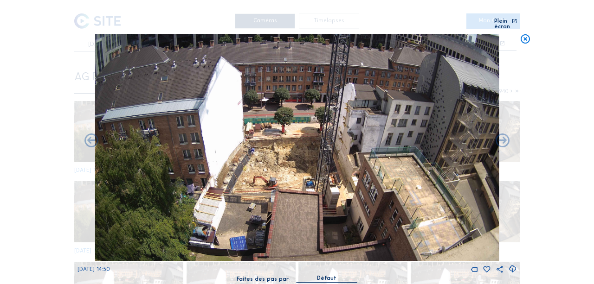
click at [503, 139] on icon at bounding box center [502, 141] width 17 height 17
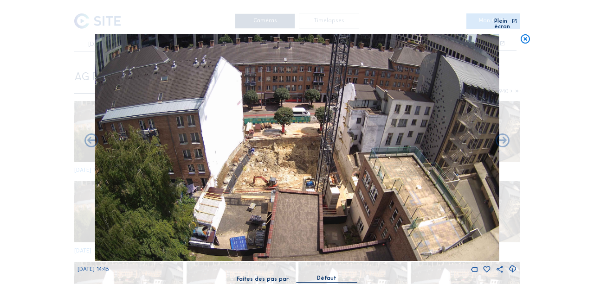
click at [503, 139] on icon at bounding box center [502, 141] width 17 height 17
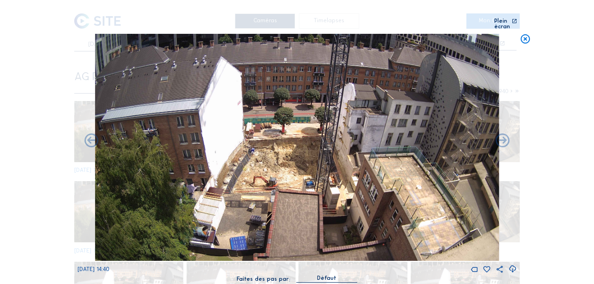
click at [503, 139] on icon at bounding box center [502, 141] width 17 height 17
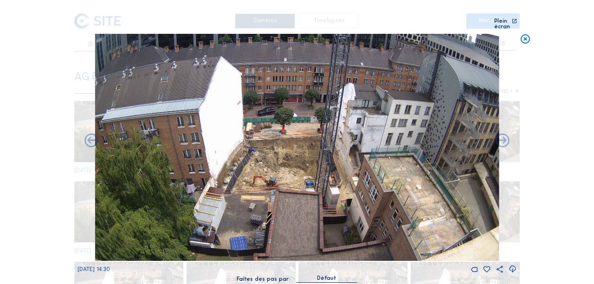
click at [503, 139] on icon at bounding box center [502, 141] width 17 height 17
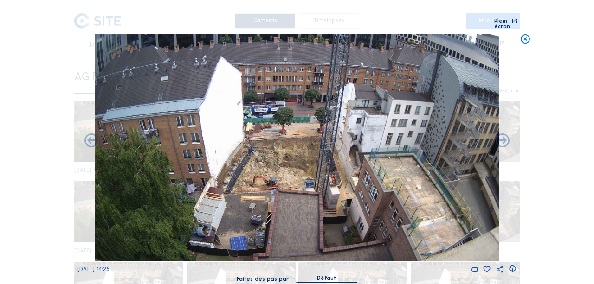
click at [503, 139] on icon at bounding box center [502, 141] width 17 height 17
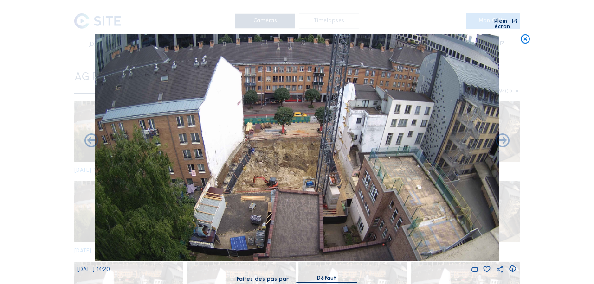
click at [503, 139] on icon at bounding box center [502, 141] width 17 height 17
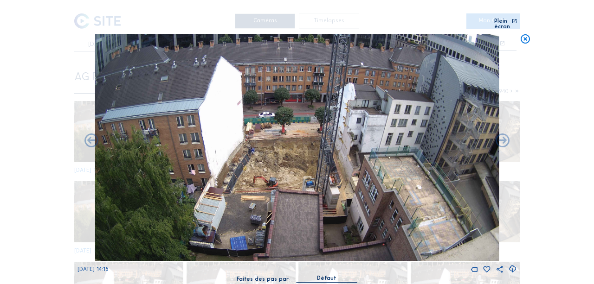
click at [503, 139] on icon at bounding box center [502, 141] width 17 height 17
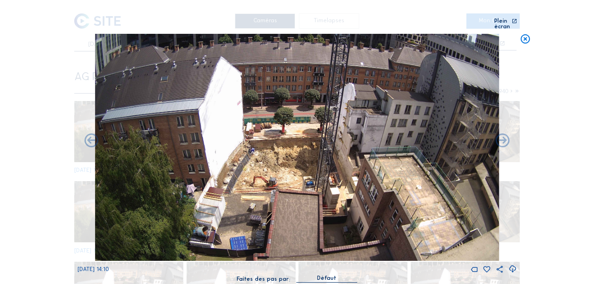
click at [503, 139] on icon at bounding box center [502, 141] width 17 height 17
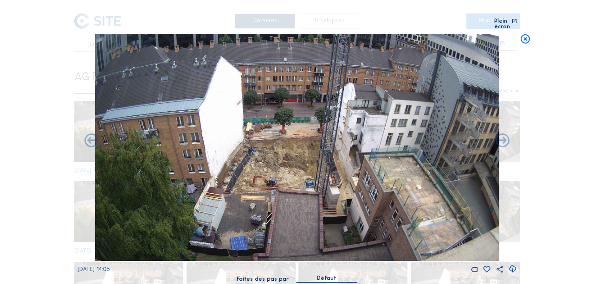
click at [503, 139] on icon at bounding box center [502, 141] width 17 height 17
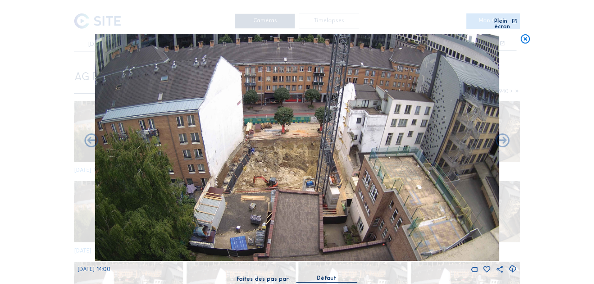
click at [503, 139] on icon at bounding box center [502, 141] width 17 height 17
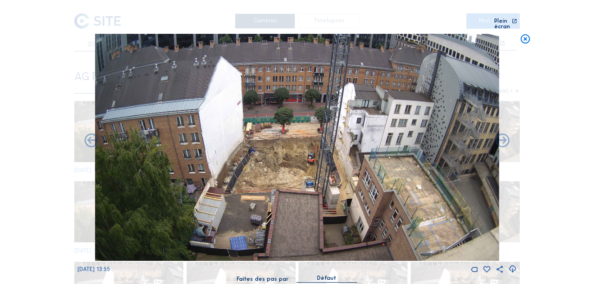
click at [503, 139] on icon at bounding box center [502, 141] width 17 height 17
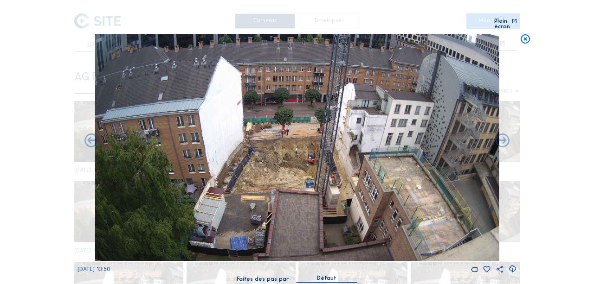
click at [503, 139] on icon at bounding box center [502, 141] width 17 height 17
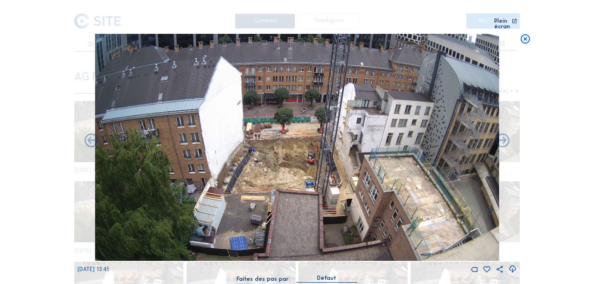
click at [503, 139] on icon at bounding box center [502, 141] width 17 height 17
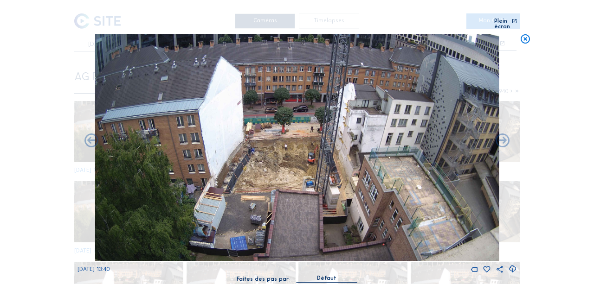
click at [503, 139] on icon at bounding box center [502, 141] width 17 height 17
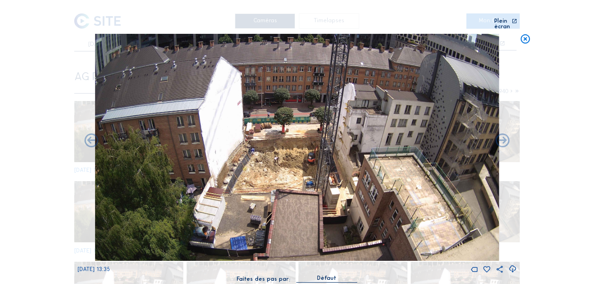
click at [503, 139] on icon at bounding box center [502, 141] width 17 height 17
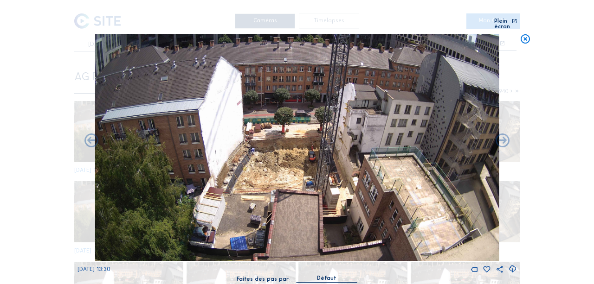
click at [503, 139] on icon at bounding box center [502, 141] width 17 height 17
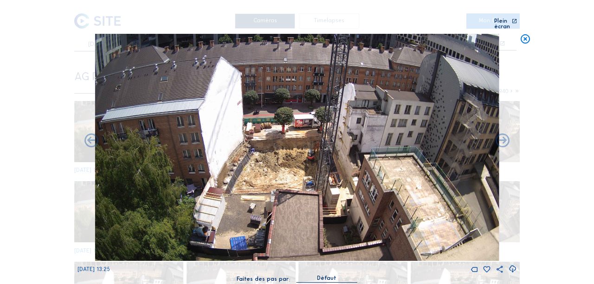
click at [503, 139] on icon at bounding box center [502, 141] width 17 height 17
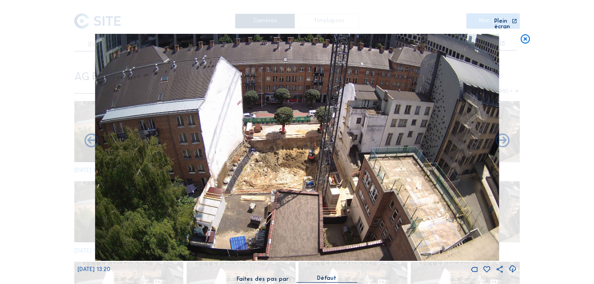
click at [503, 139] on icon at bounding box center [502, 141] width 17 height 17
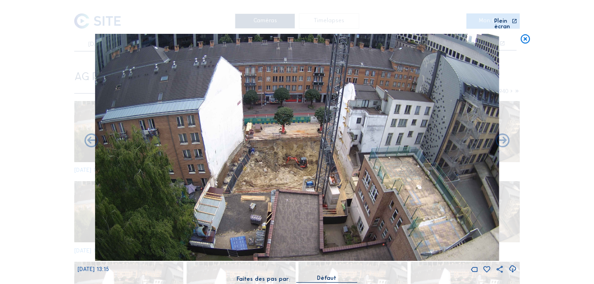
click at [503, 139] on div "[DATE] 13:15" at bounding box center [297, 154] width 439 height 241
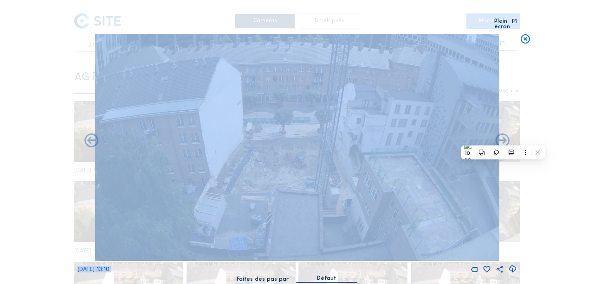
click at [503, 139] on icon at bounding box center [502, 141] width 17 height 17
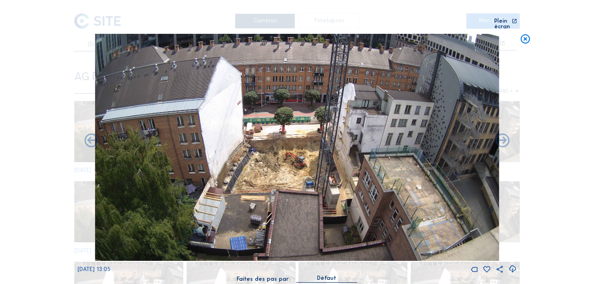
click at [503, 139] on icon at bounding box center [502, 141] width 17 height 17
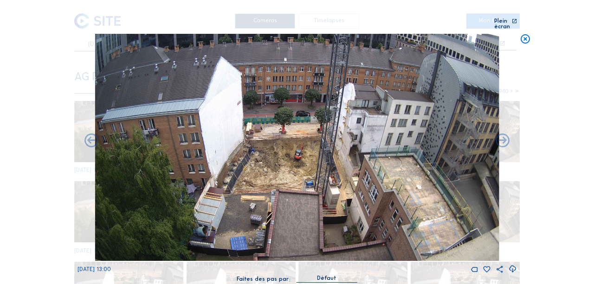
click at [503, 139] on icon at bounding box center [502, 141] width 17 height 17
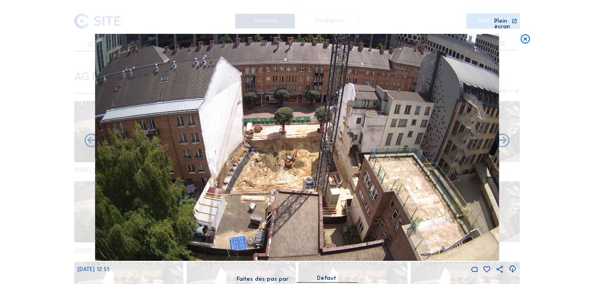
click at [503, 139] on icon at bounding box center [502, 141] width 17 height 17
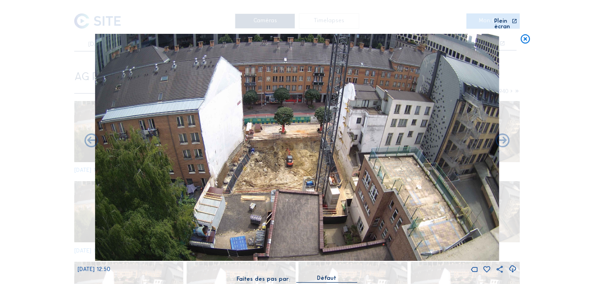
click at [503, 139] on icon at bounding box center [502, 141] width 17 height 17
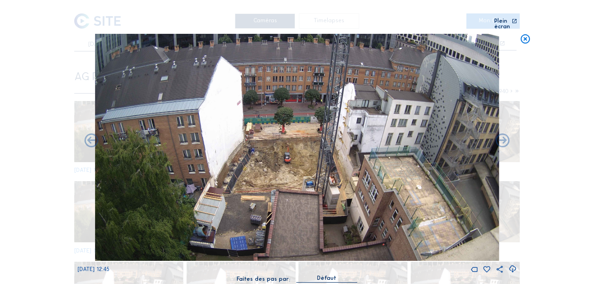
click at [503, 139] on icon at bounding box center [502, 141] width 17 height 17
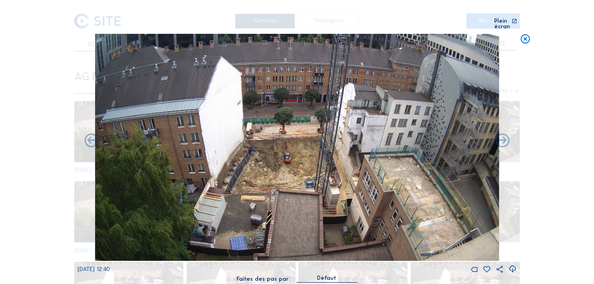
click at [503, 139] on icon at bounding box center [502, 141] width 17 height 17
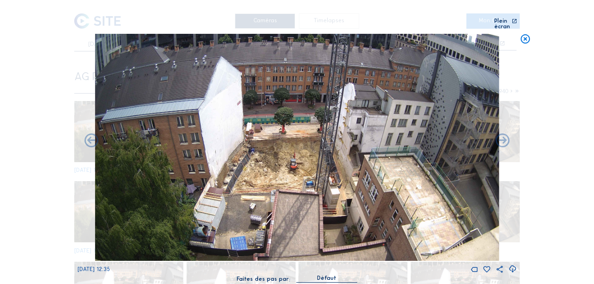
click at [503, 139] on icon at bounding box center [502, 141] width 17 height 17
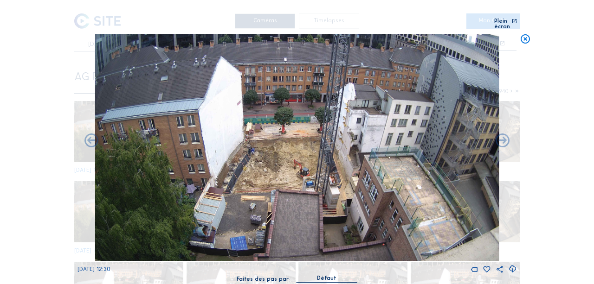
click at [503, 139] on icon at bounding box center [502, 141] width 17 height 17
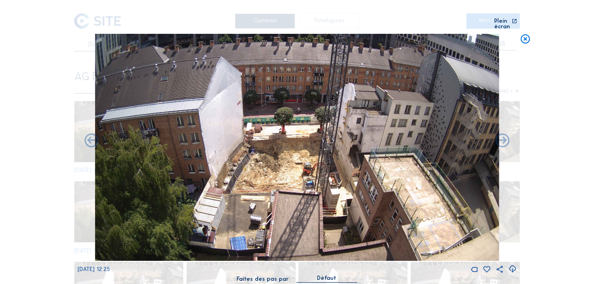
click at [503, 139] on icon at bounding box center [502, 141] width 17 height 17
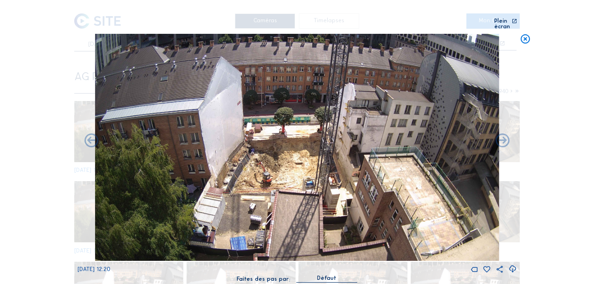
click at [503, 139] on icon at bounding box center [502, 141] width 17 height 17
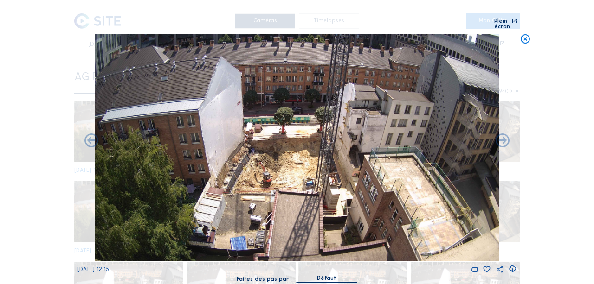
click at [503, 139] on icon at bounding box center [502, 141] width 17 height 17
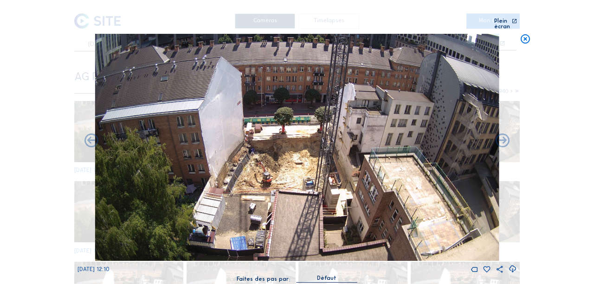
click at [503, 139] on icon at bounding box center [502, 141] width 17 height 17
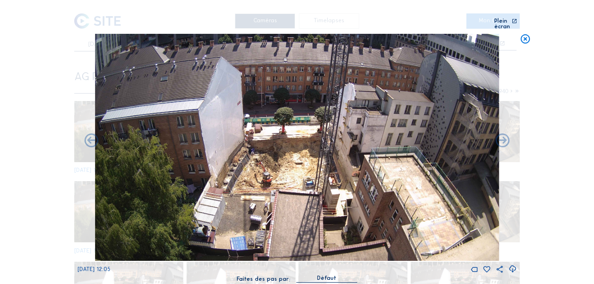
click at [503, 139] on icon at bounding box center [502, 141] width 17 height 17
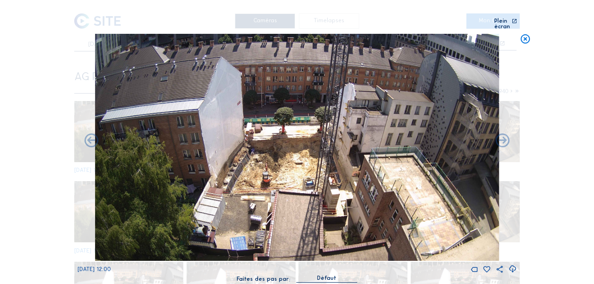
click at [503, 139] on icon at bounding box center [502, 141] width 17 height 17
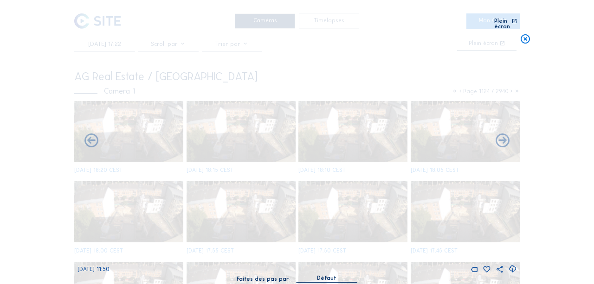
click at [503, 139] on div "[DATE] 11:50" at bounding box center [297, 154] width 439 height 241
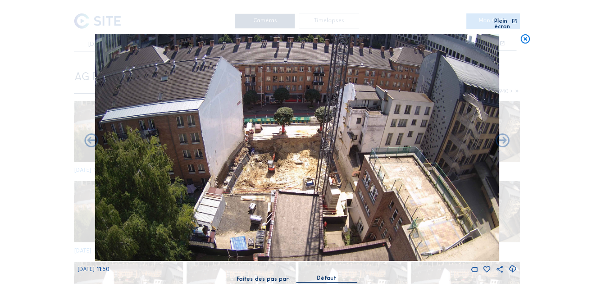
click at [503, 139] on icon at bounding box center [502, 141] width 17 height 17
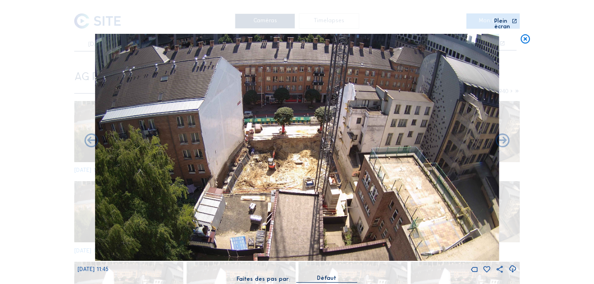
click at [503, 139] on icon at bounding box center [502, 141] width 17 height 17
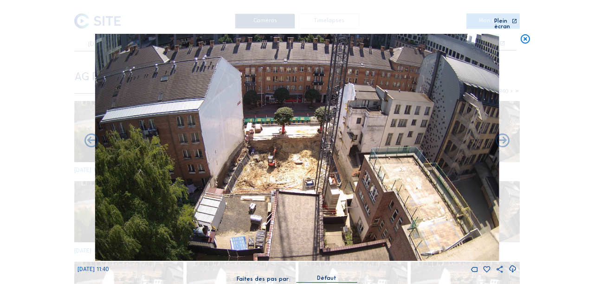
click at [503, 139] on icon at bounding box center [502, 141] width 17 height 17
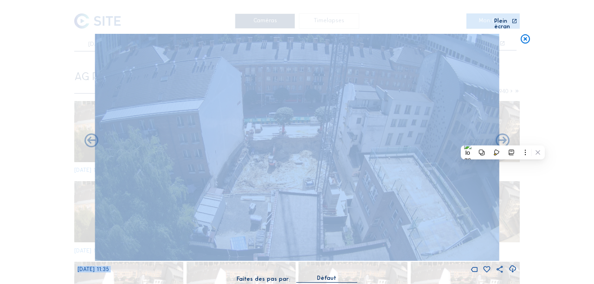
click at [503, 139] on icon at bounding box center [502, 141] width 17 height 17
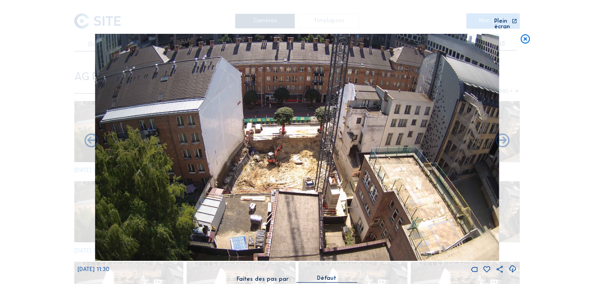
click at [503, 139] on icon at bounding box center [502, 141] width 17 height 17
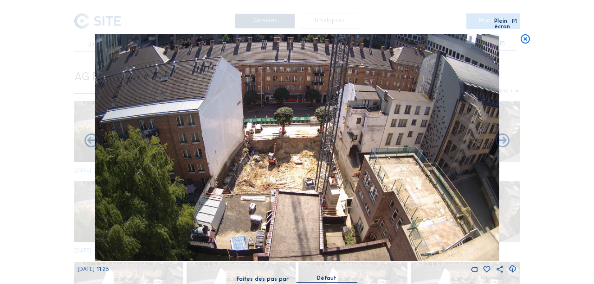
click at [503, 139] on icon at bounding box center [502, 141] width 17 height 17
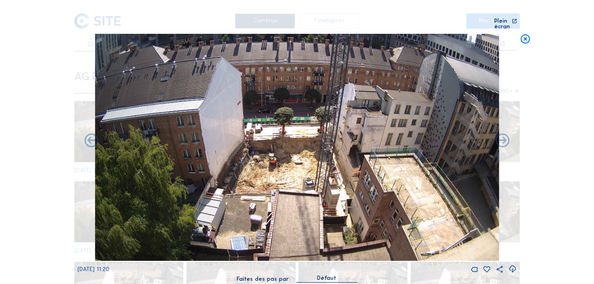
click at [503, 139] on icon at bounding box center [502, 141] width 17 height 17
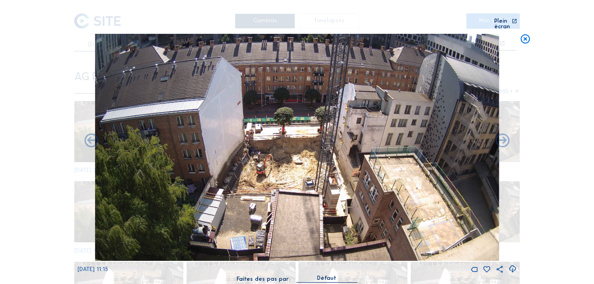
click at [503, 139] on icon at bounding box center [502, 141] width 17 height 17
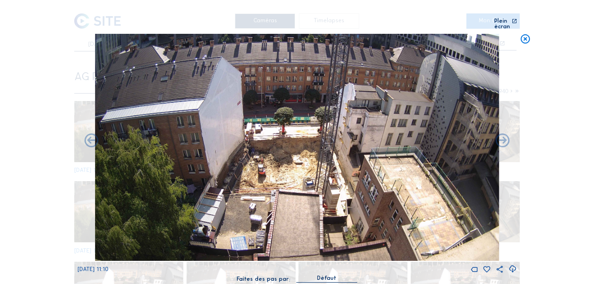
click at [503, 139] on icon at bounding box center [502, 141] width 17 height 17
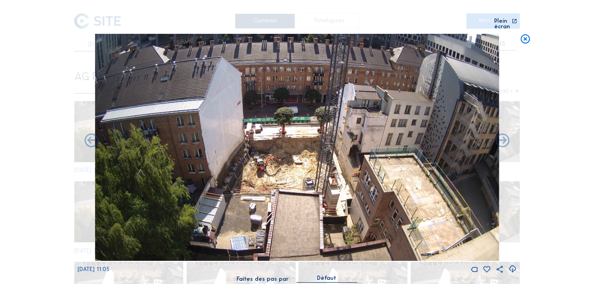
click at [503, 139] on icon at bounding box center [502, 141] width 17 height 17
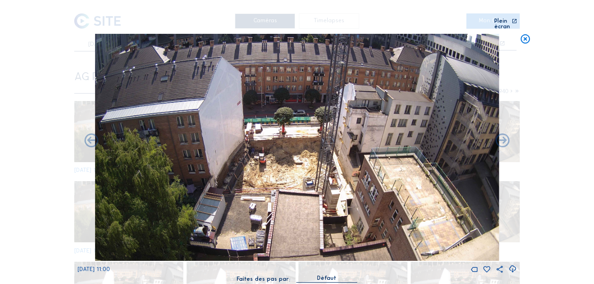
click at [503, 139] on icon at bounding box center [502, 141] width 17 height 17
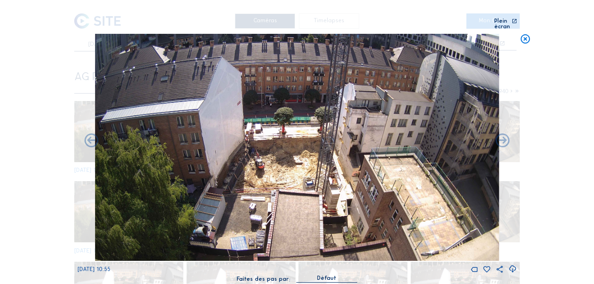
click at [503, 139] on icon at bounding box center [502, 141] width 17 height 17
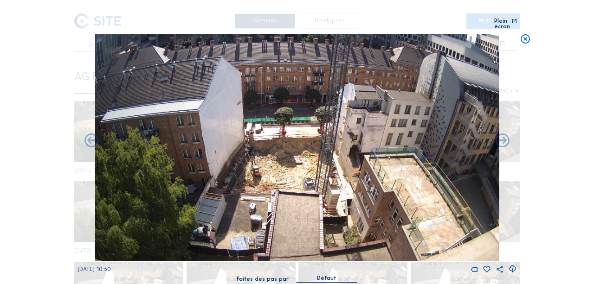
click at [503, 139] on icon at bounding box center [502, 141] width 17 height 17
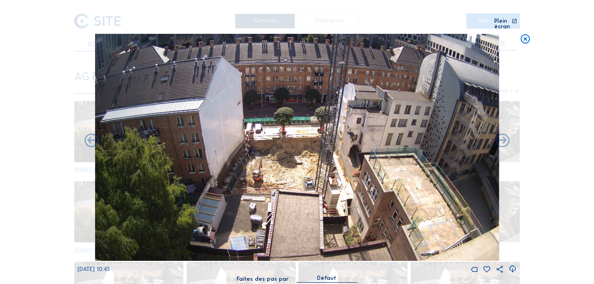
click at [503, 139] on icon at bounding box center [502, 141] width 17 height 17
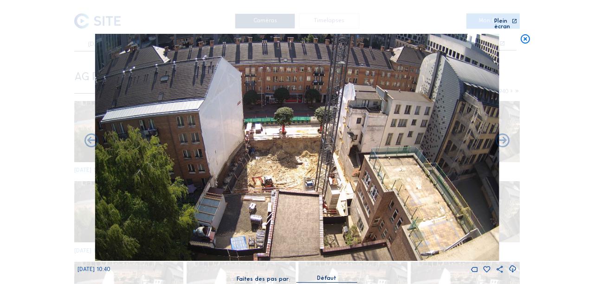
click at [503, 139] on icon at bounding box center [502, 141] width 17 height 17
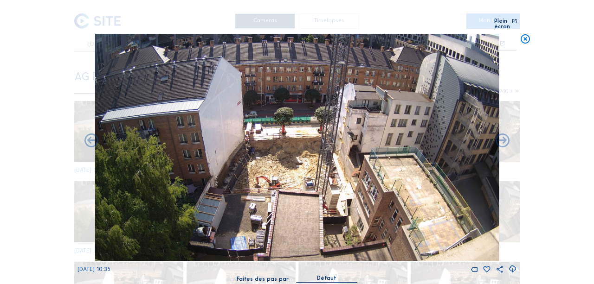
click at [503, 139] on div "[DATE] 10:35" at bounding box center [297, 154] width 439 height 241
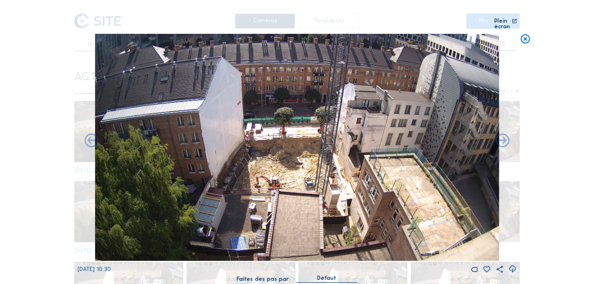
click at [503, 139] on icon at bounding box center [502, 141] width 17 height 17
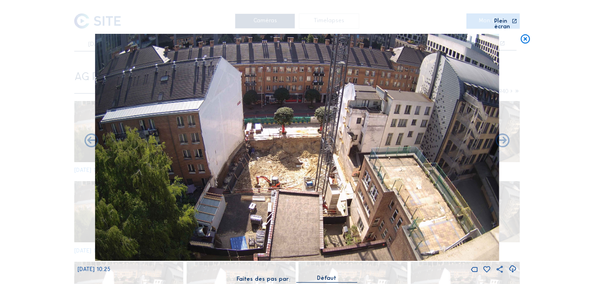
click at [503, 139] on icon at bounding box center [502, 141] width 17 height 17
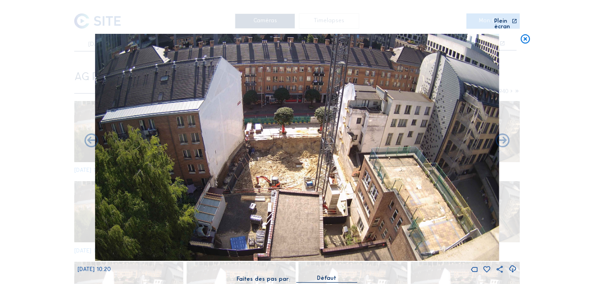
click at [503, 139] on icon at bounding box center [502, 141] width 17 height 17
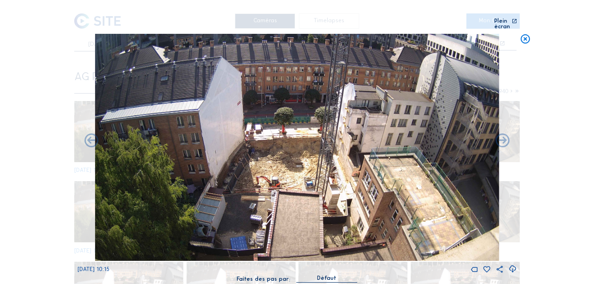
click at [503, 139] on icon at bounding box center [502, 141] width 17 height 17
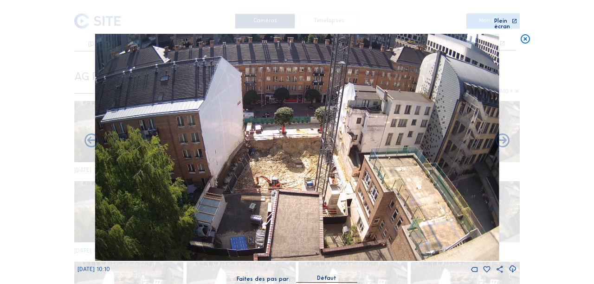
click at [503, 139] on icon at bounding box center [502, 141] width 17 height 17
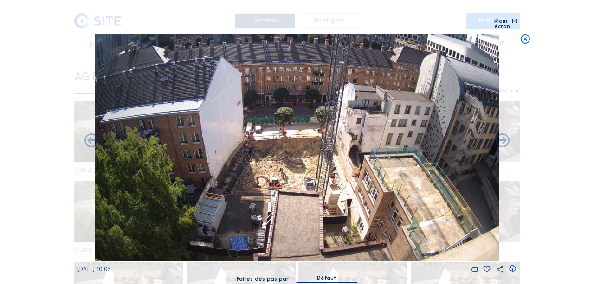
click at [503, 139] on icon at bounding box center [502, 141] width 17 height 17
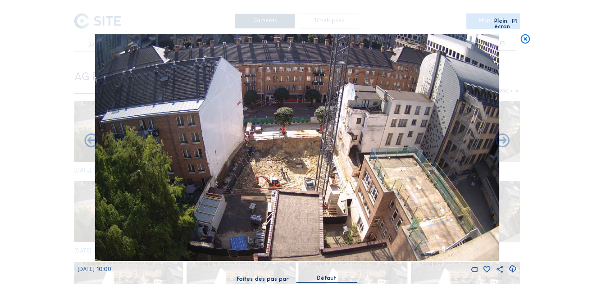
click at [503, 139] on icon at bounding box center [502, 141] width 17 height 17
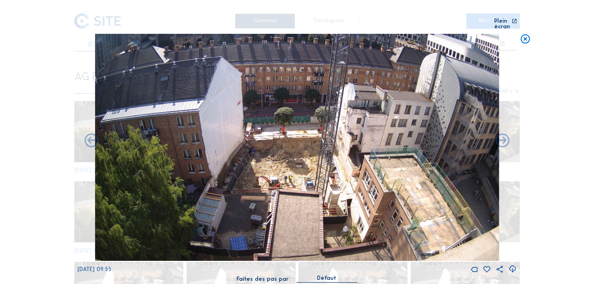
click at [503, 139] on icon at bounding box center [502, 141] width 17 height 17
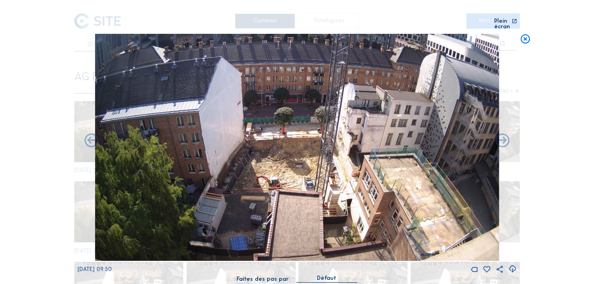
click at [503, 139] on icon at bounding box center [502, 141] width 17 height 17
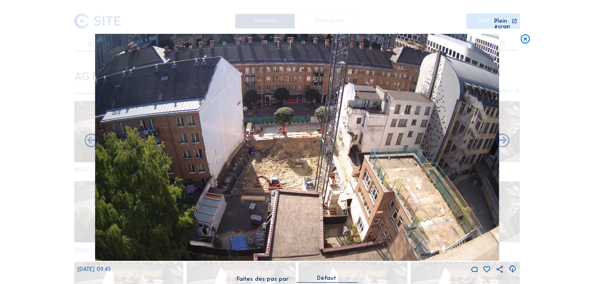
click at [503, 139] on icon at bounding box center [502, 141] width 17 height 17
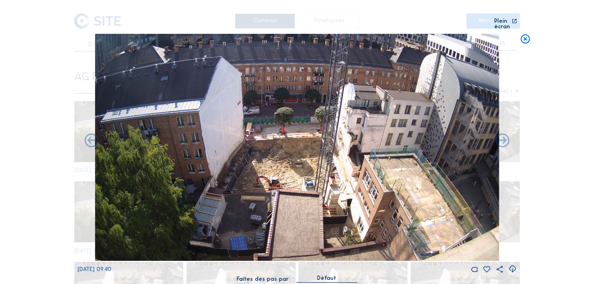
click at [503, 139] on icon at bounding box center [502, 141] width 17 height 17
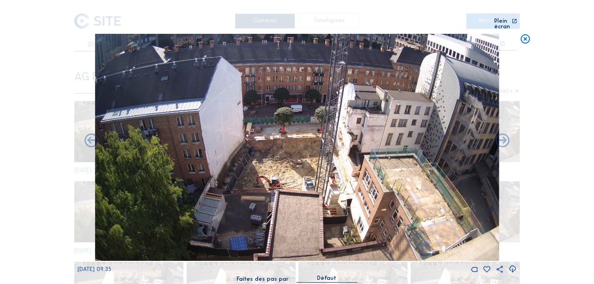
click at [503, 139] on icon at bounding box center [502, 141] width 17 height 17
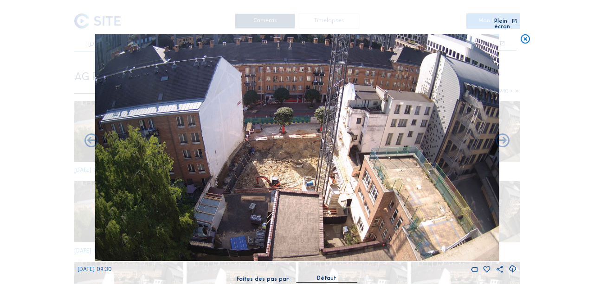
click at [530, 34] on icon at bounding box center [525, 39] width 11 height 11
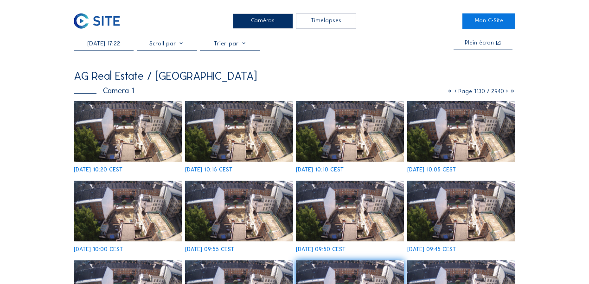
click at [99, 46] on input "[DATE] 17:22" at bounding box center [104, 43] width 60 height 7
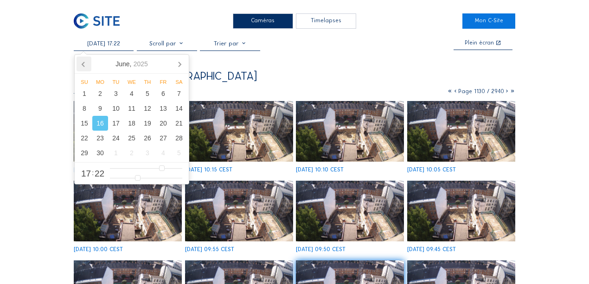
click at [83, 64] on icon at bounding box center [83, 64] width 2 height 5
click at [167, 126] on div "16" at bounding box center [163, 123] width 16 height 15
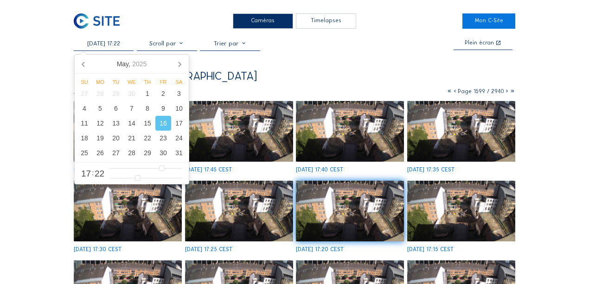
click at [199, 128] on img at bounding box center [239, 131] width 108 height 61
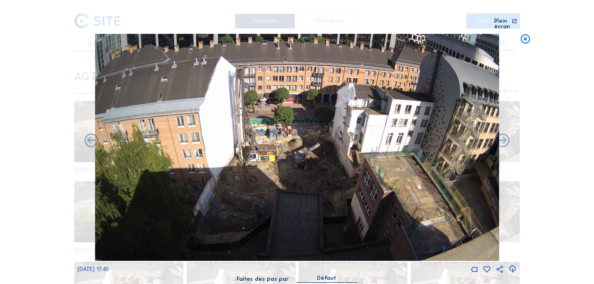
click at [527, 34] on icon at bounding box center [525, 39] width 11 height 11
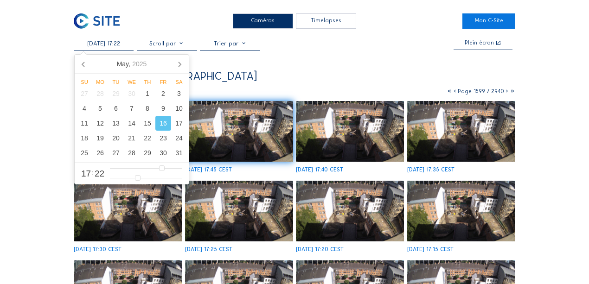
click at [117, 40] on input "[DATE] 17:22" at bounding box center [104, 43] width 60 height 7
click at [103, 139] on div "19" at bounding box center [100, 138] width 16 height 15
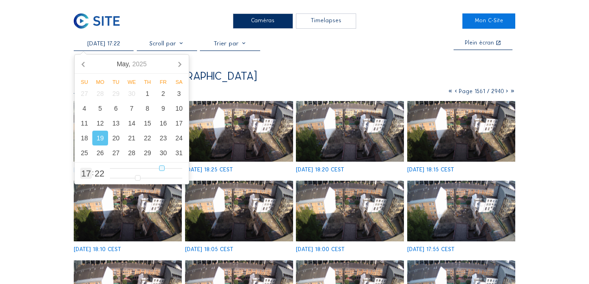
type input "[DATE] 13:22"
type input "13"
click at [151, 168] on input "range" at bounding box center [146, 169] width 72 height 8
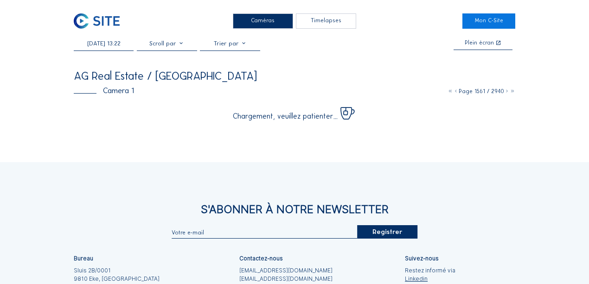
click at [343, 44] on div "[DATE] 13:22 Plein écran" at bounding box center [295, 45] width 442 height 11
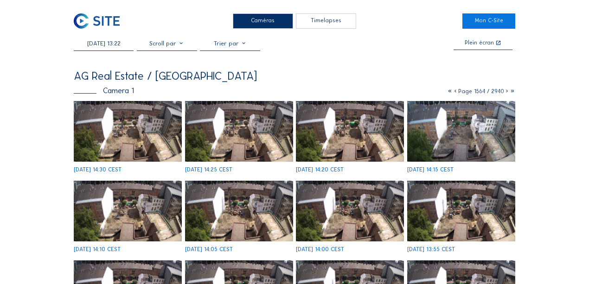
click at [115, 123] on img at bounding box center [128, 131] width 108 height 61
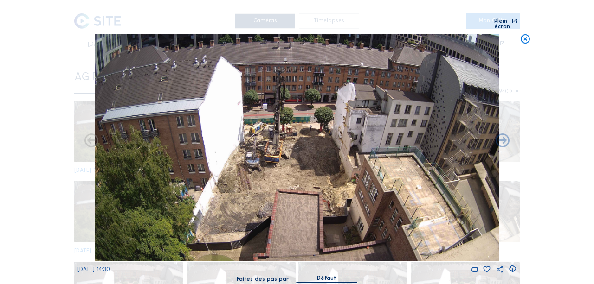
click at [522, 34] on icon at bounding box center [525, 39] width 11 height 11
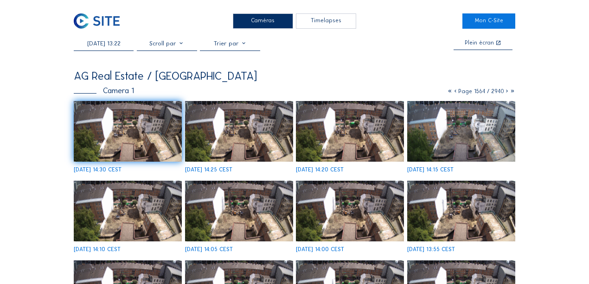
click at [106, 46] on input "[DATE] 13:22" at bounding box center [104, 43] width 60 height 7
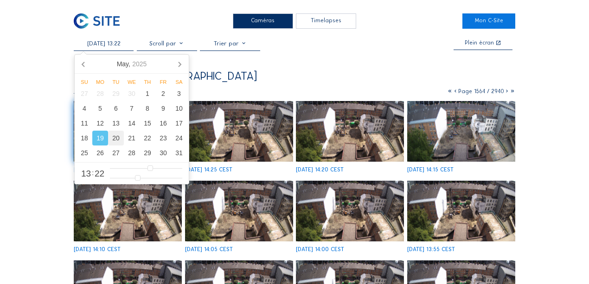
click at [116, 142] on div "20" at bounding box center [116, 138] width 16 height 15
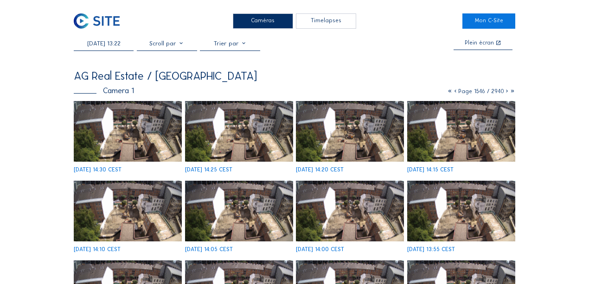
click at [360, 47] on div "[DATE] 13:22 Plein écran" at bounding box center [295, 45] width 442 height 11
click at [105, 43] on input "[DATE] 13:22" at bounding box center [104, 43] width 60 height 7
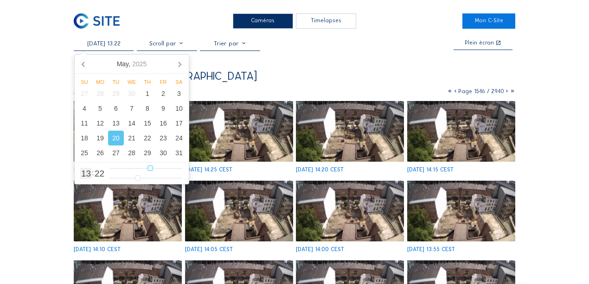
type input "[DATE] 04:22"
type input "4"
click at [123, 170] on input "range" at bounding box center [146, 169] width 72 height 8
type input "[DATE] 06:22"
type input "6"
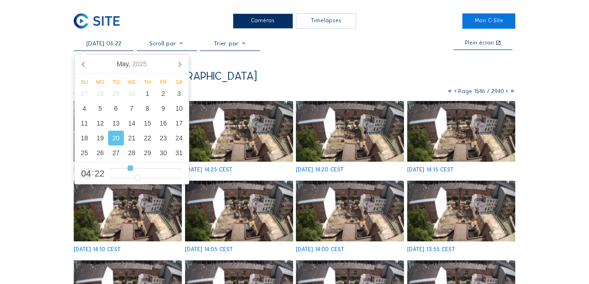
click at [129, 169] on input "range" at bounding box center [146, 169] width 72 height 8
type input "[DATE] 08:22"
type input "8"
click at [136, 169] on input "range" at bounding box center [146, 169] width 72 height 8
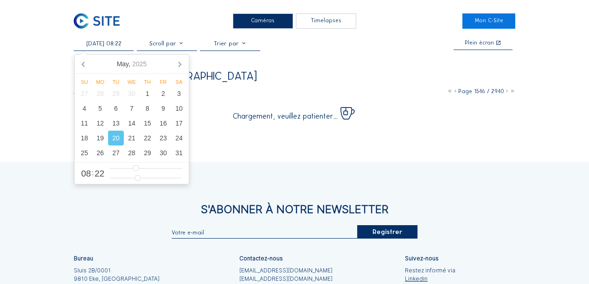
click at [355, 46] on div "[DATE] 08:22 Plein écran" at bounding box center [295, 45] width 442 height 11
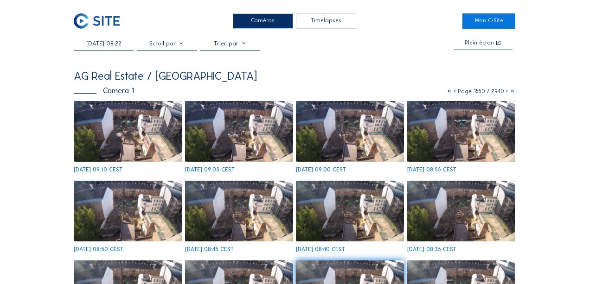
click at [150, 129] on img at bounding box center [128, 131] width 108 height 61
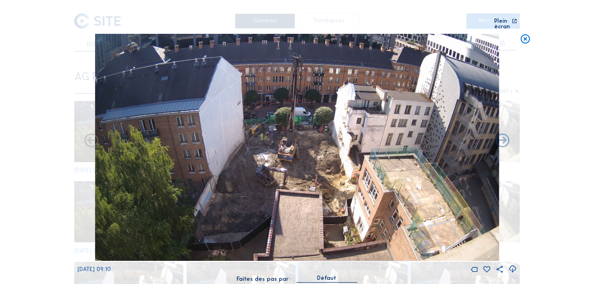
click at [525, 36] on icon at bounding box center [525, 39] width 11 height 11
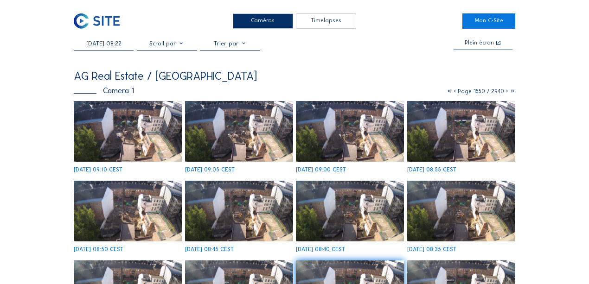
click at [105, 46] on input "[DATE] 08:22" at bounding box center [104, 43] width 60 height 7
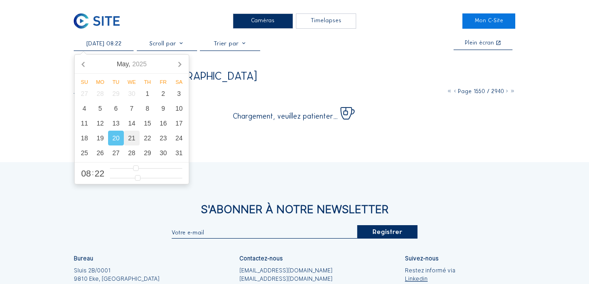
click at [130, 136] on div "21" at bounding box center [132, 138] width 16 height 15
click at [293, 57] on div "[DATE] 08:22 Plein écran AG Real Estate / [GEOGRAPHIC_DATA] Camera 1 Page 1550 …" at bounding box center [295, 80] width 442 height 80
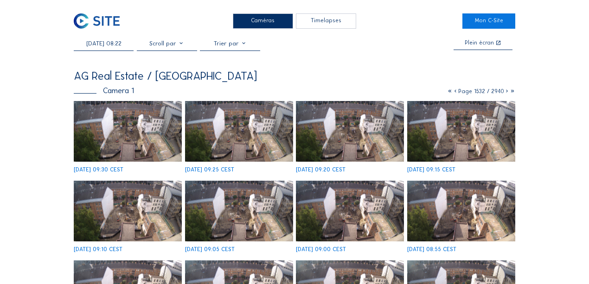
click at [127, 130] on img at bounding box center [128, 131] width 108 height 61
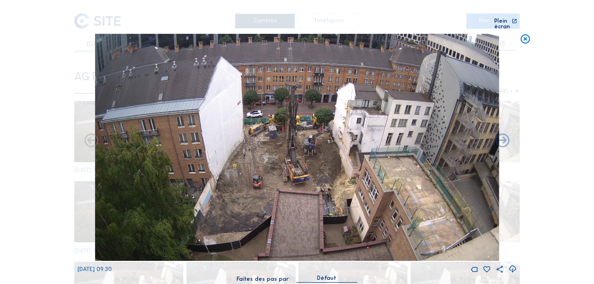
click at [524, 34] on icon at bounding box center [525, 39] width 11 height 11
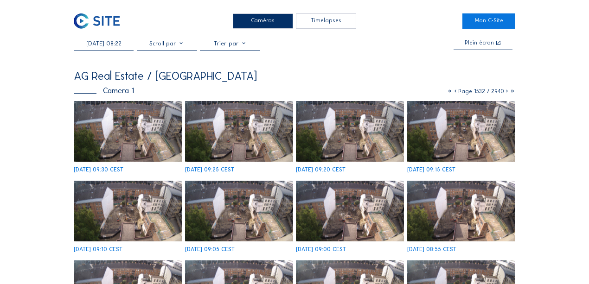
click at [118, 43] on input "[DATE] 08:22" at bounding box center [104, 43] width 60 height 7
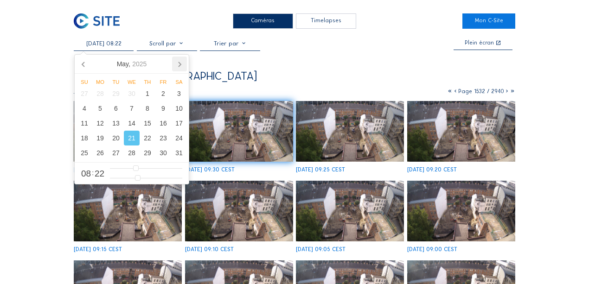
click at [176, 64] on icon at bounding box center [179, 64] width 15 height 15
click at [114, 138] on div "24" at bounding box center [116, 138] width 16 height 15
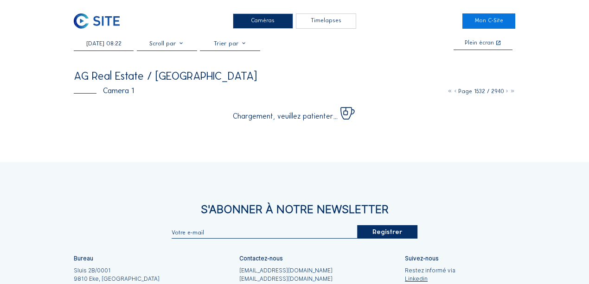
click at [258, 77] on div "AG Real Estate / [GEOGRAPHIC_DATA]" at bounding box center [295, 76] width 442 height 11
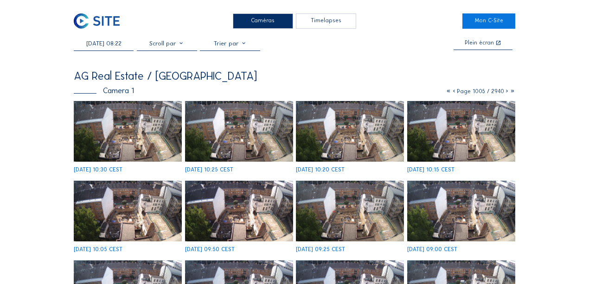
click at [121, 45] on input "[DATE] 08:22" at bounding box center [104, 43] width 60 height 7
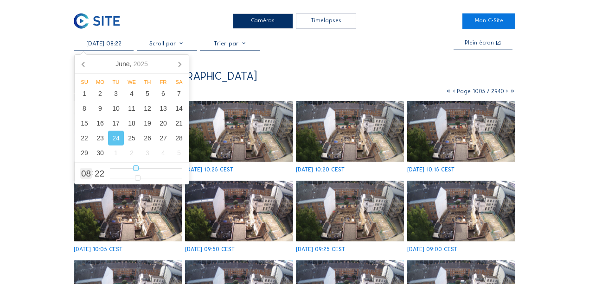
type input "[DATE] 14:22"
type input "14"
click at [152, 171] on input "range" at bounding box center [146, 169] width 72 height 8
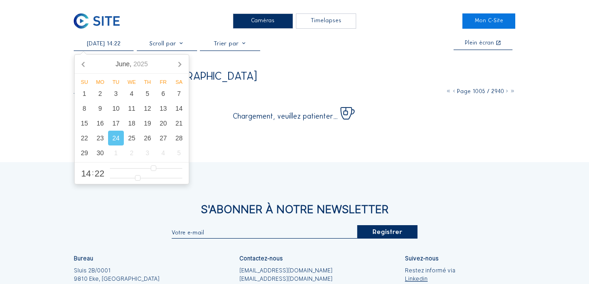
click at [347, 51] on div "[DATE] 14:22 Plein écran" at bounding box center [295, 45] width 442 height 11
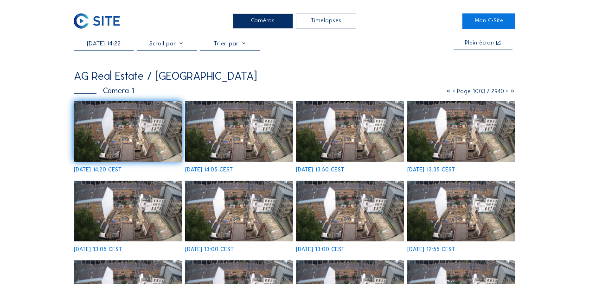
click at [137, 138] on img at bounding box center [128, 131] width 108 height 61
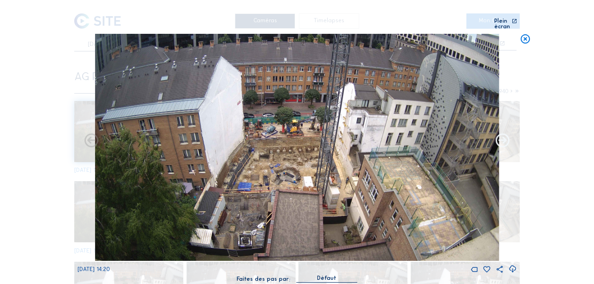
click at [503, 135] on icon at bounding box center [502, 141] width 17 height 17
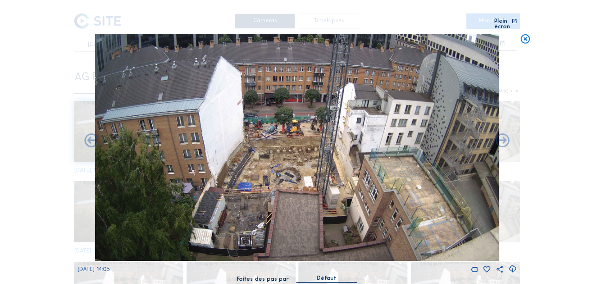
click at [503, 135] on icon at bounding box center [502, 141] width 17 height 17
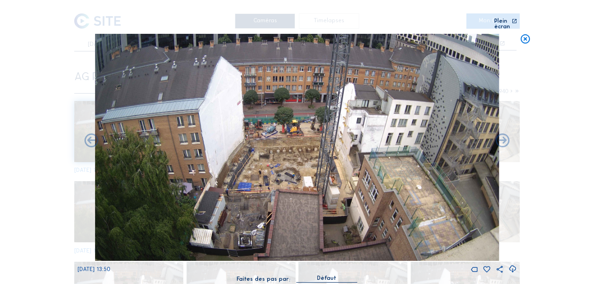
click at [503, 135] on icon at bounding box center [502, 141] width 17 height 17
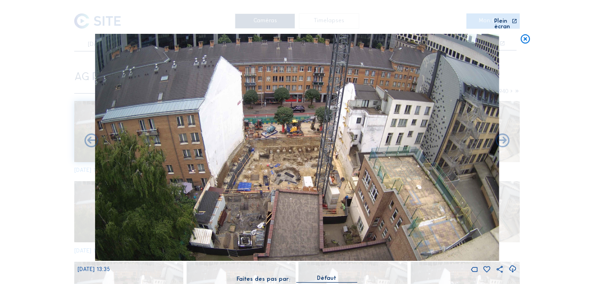
click at [503, 135] on icon at bounding box center [502, 141] width 17 height 17
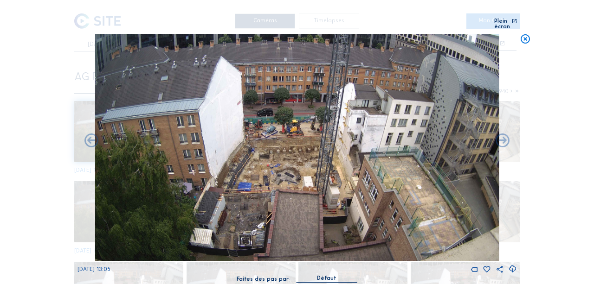
click at [503, 135] on icon at bounding box center [502, 141] width 17 height 17
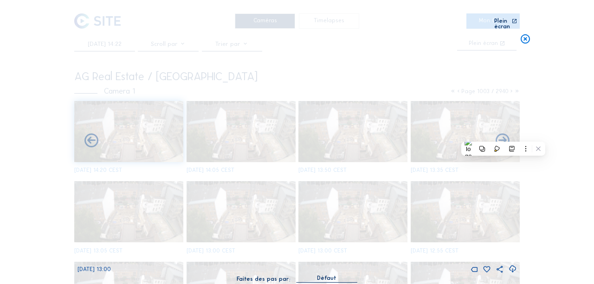
click at [503, 135] on icon at bounding box center [502, 141] width 17 height 17
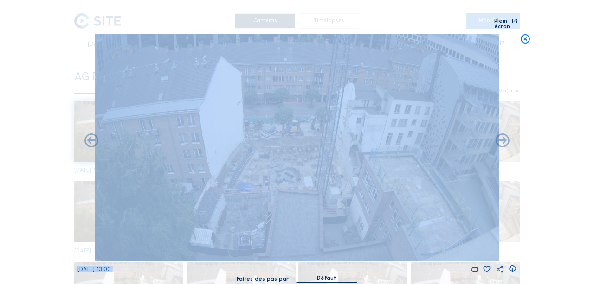
click at [503, 135] on icon at bounding box center [502, 141] width 17 height 17
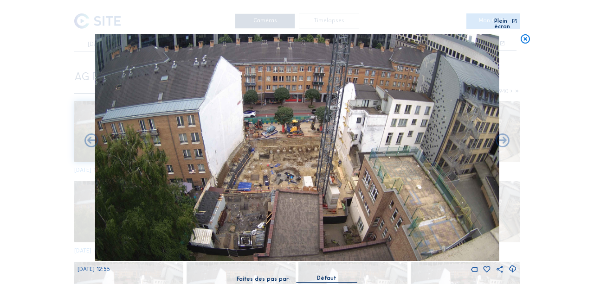
click at [503, 135] on icon at bounding box center [502, 141] width 17 height 17
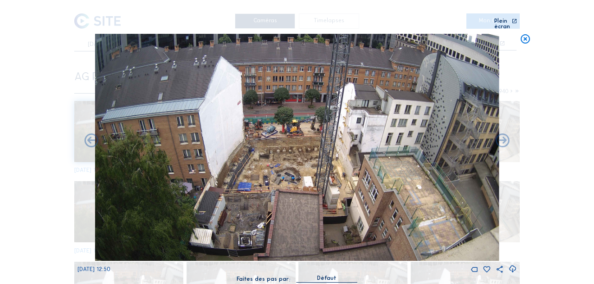
click at [503, 135] on icon at bounding box center [502, 141] width 17 height 17
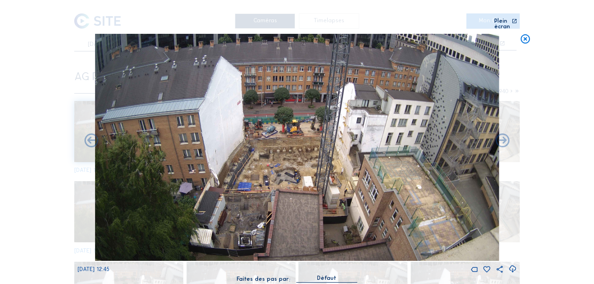
click at [503, 135] on icon at bounding box center [502, 141] width 17 height 17
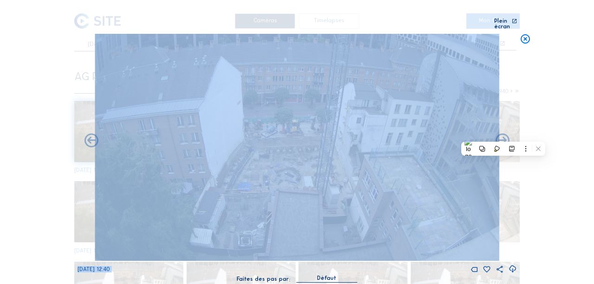
click at [503, 135] on icon at bounding box center [502, 141] width 17 height 17
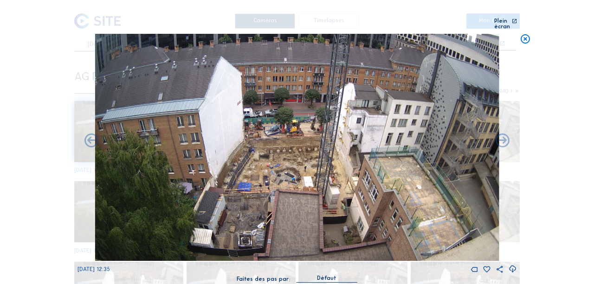
click at [503, 135] on icon at bounding box center [502, 141] width 17 height 17
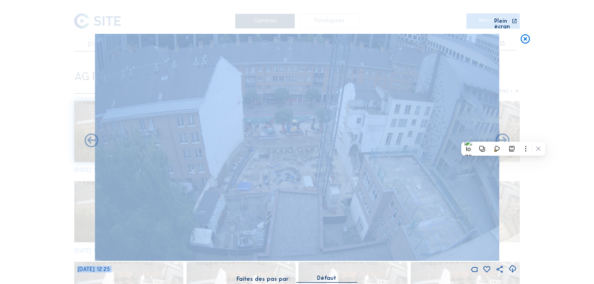
click at [503, 135] on icon at bounding box center [502, 141] width 17 height 17
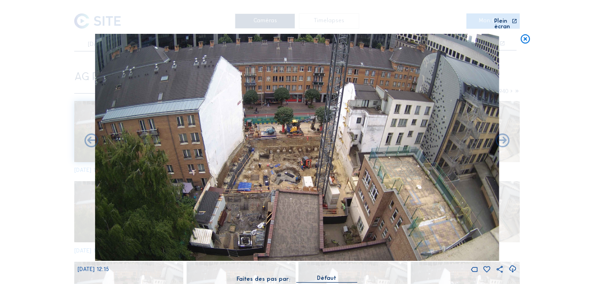
click at [503, 135] on icon at bounding box center [502, 141] width 17 height 17
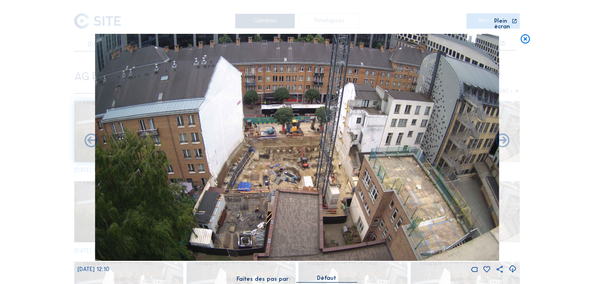
click at [503, 135] on icon at bounding box center [502, 141] width 17 height 17
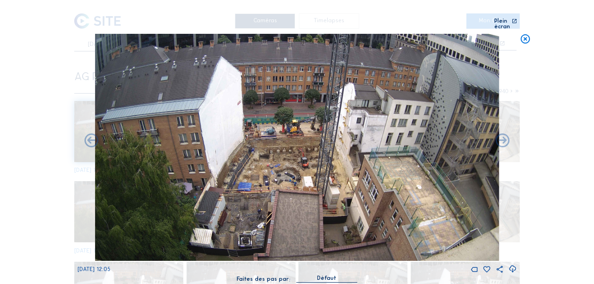
click at [503, 135] on icon at bounding box center [502, 141] width 17 height 17
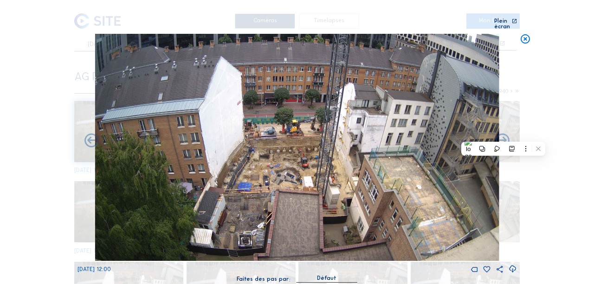
click at [503, 135] on icon at bounding box center [502, 141] width 17 height 17
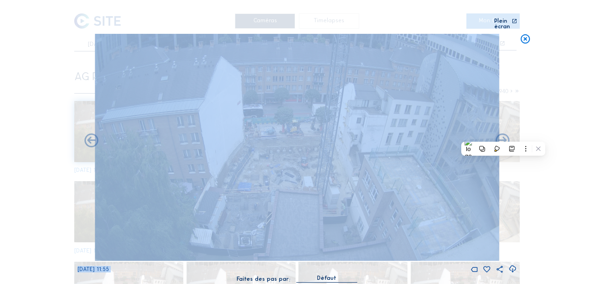
click at [503, 135] on icon at bounding box center [502, 141] width 17 height 17
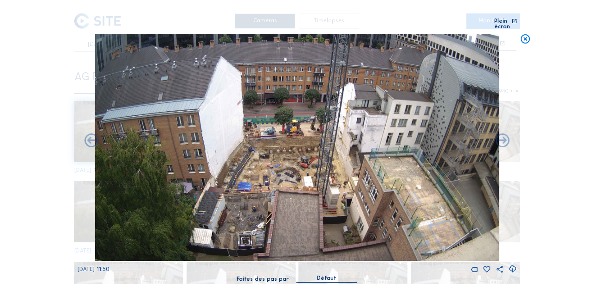
click at [503, 135] on icon at bounding box center [502, 141] width 17 height 17
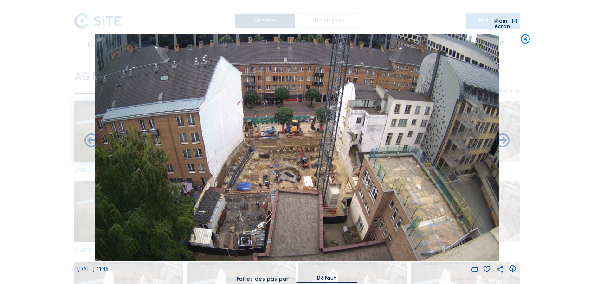
click at [503, 135] on icon at bounding box center [502, 141] width 17 height 17
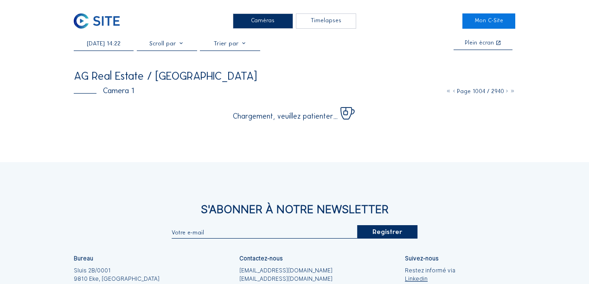
click at [115, 46] on input "[DATE] 14:22" at bounding box center [104, 43] width 60 height 7
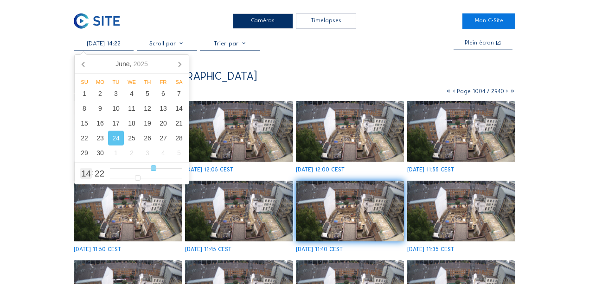
type input "[DATE] 16:22"
type input "16"
click at [160, 168] on input "range" at bounding box center [146, 169] width 72 height 8
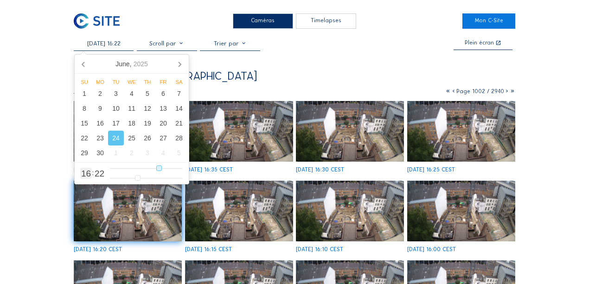
type input "[DATE] 04:22"
type input "4"
click at [125, 168] on input "range" at bounding box center [146, 169] width 72 height 8
type input "[DATE] 06:22"
type input "6"
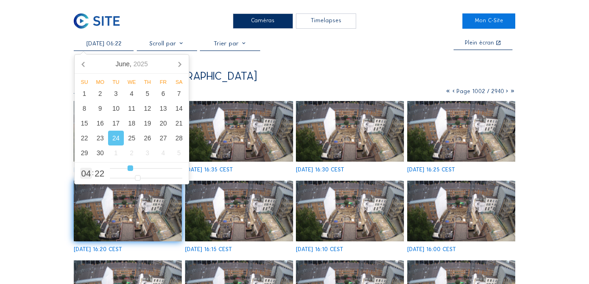
type input "[DATE] 07:22"
type input "7"
type input "[DATE] 08:22"
type input "8"
type input "[DATE] 09:22"
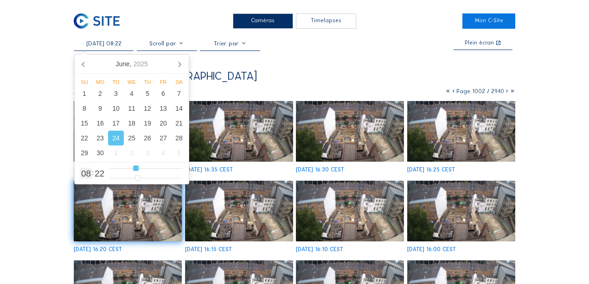
type input "9"
type input "[DATE] 10:22"
type input "10"
type input "[DATE] 09:22"
type input "9"
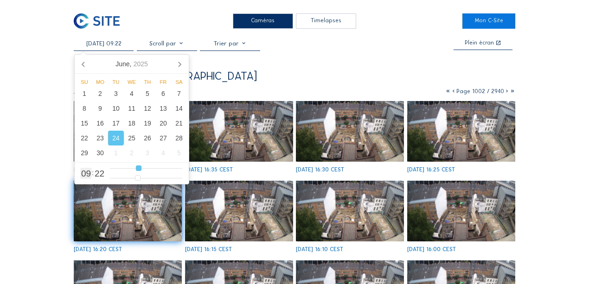
type input "[DATE] 10:22"
drag, startPoint x: 134, startPoint y: 169, endPoint x: 142, endPoint y: 169, distance: 7.4
type input "10"
click at [142, 169] on input "range" at bounding box center [146, 169] width 72 height 8
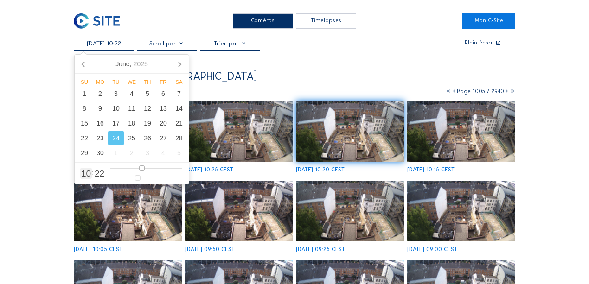
click at [144, 168] on input "range" at bounding box center [146, 169] width 72 height 8
type input "[DATE] 09:22"
type input "9"
type input "[DATE] 08:22"
type input "8"
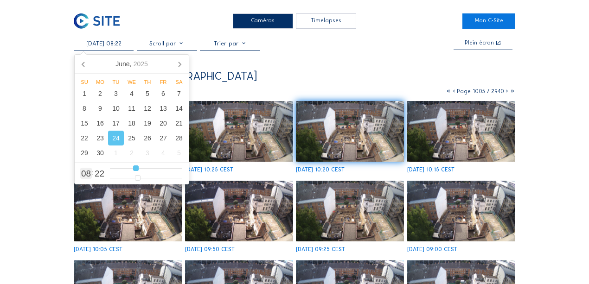
type input "[DATE] 07:22"
type input "7"
type input "[DATE] 06:22"
drag, startPoint x: 140, startPoint y: 168, endPoint x: 130, endPoint y: 168, distance: 10.2
type input "6"
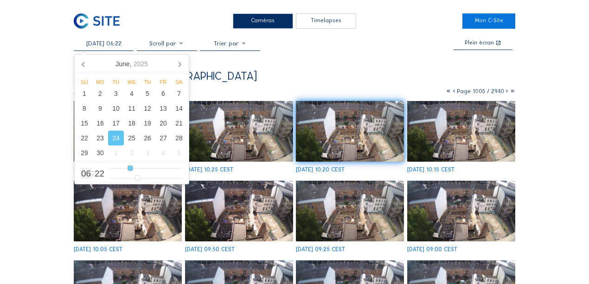
click at [130, 168] on input "range" at bounding box center [146, 169] width 72 height 8
